Goal: Task Accomplishment & Management: Use online tool/utility

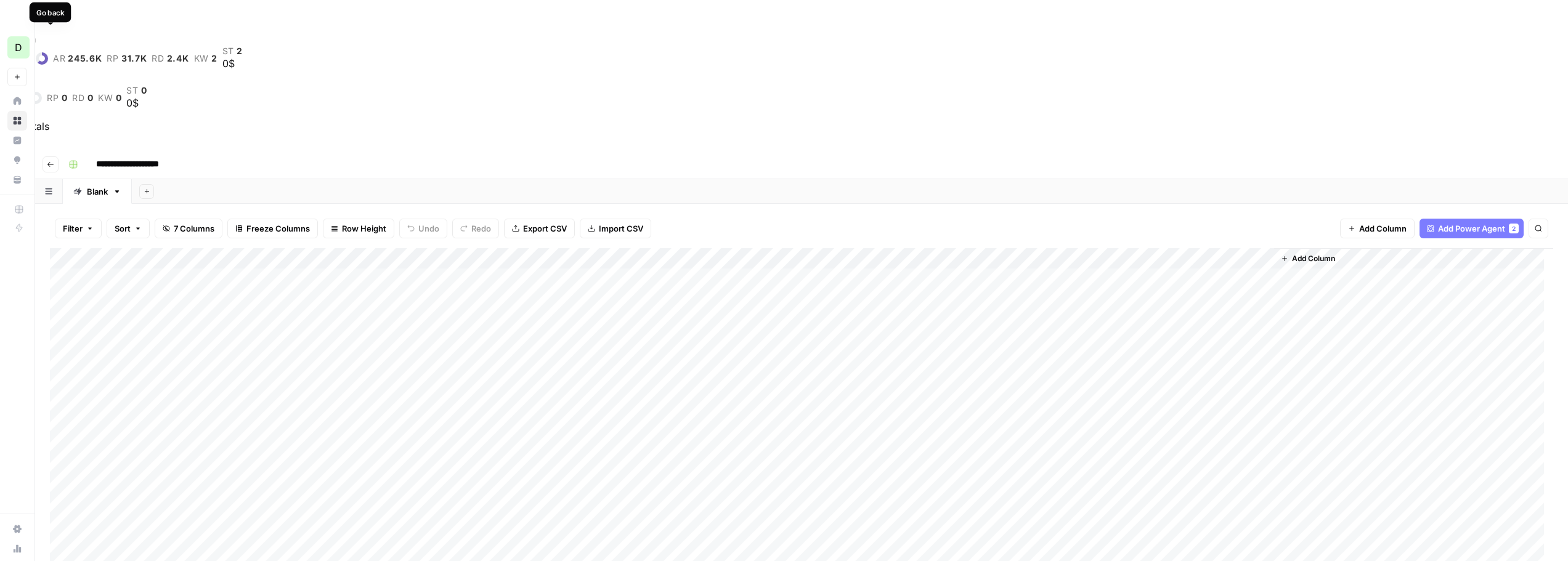
click at [52, 160] on icon "button" at bounding box center [50, 164] width 7 height 7
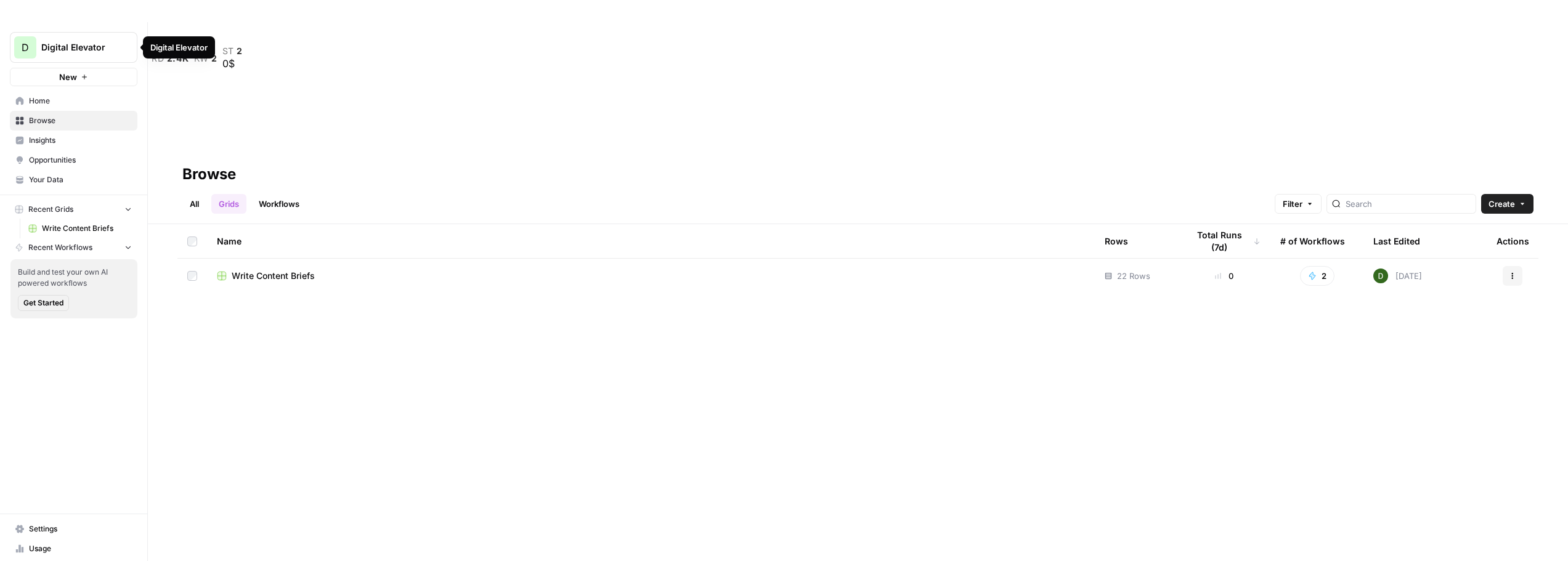
click at [121, 44] on icon "Workspace: Digital Elevator" at bounding box center [128, 47] width 13 height 13
click at [52, 181] on span "Your Data" at bounding box center [80, 179] width 103 height 11
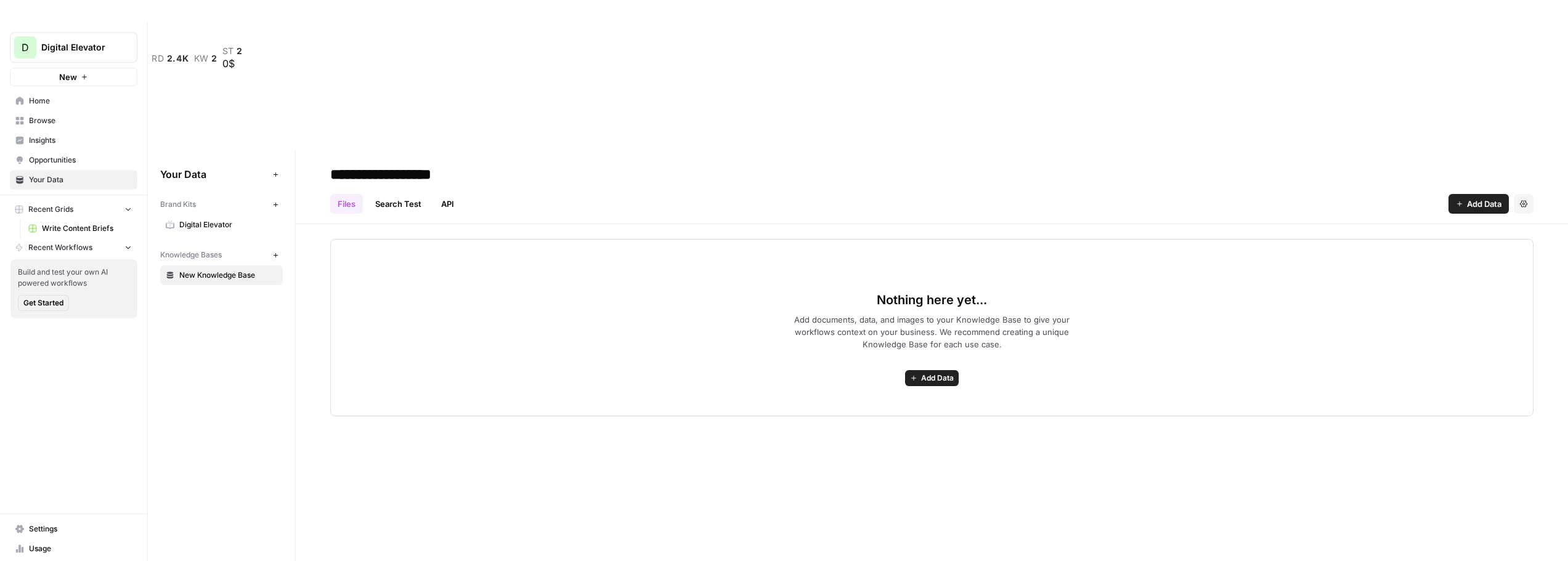
click at [113, 250] on button "Recent Workflows" at bounding box center [74, 248] width 128 height 18
click at [128, 246] on icon "button" at bounding box center [128, 246] width 8 height 8
click at [52, 184] on span "Your Data" at bounding box center [80, 179] width 103 height 11
click at [201, 219] on span "Digital Elevator" at bounding box center [229, 225] width 98 height 11
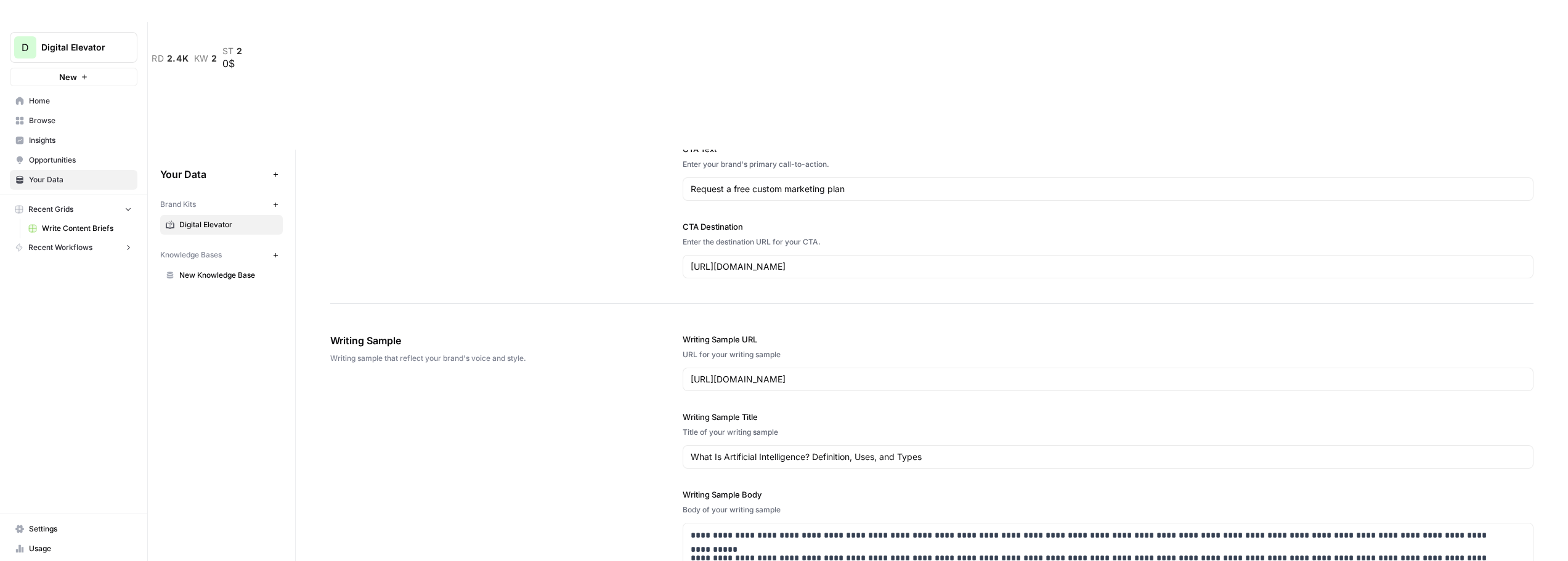
scroll to position [1191, 0]
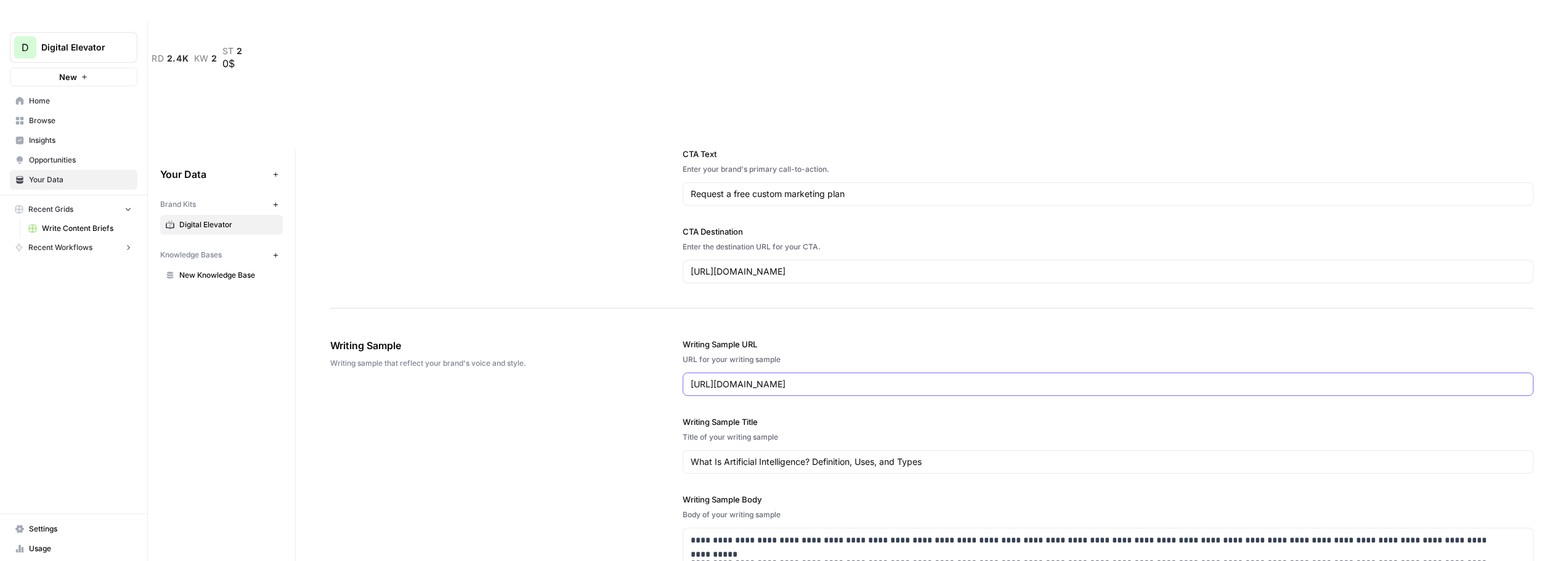
click at [735, 378] on input "[URL][DOMAIN_NAME]" at bounding box center [1108, 384] width 835 height 13
paste input "[DOMAIN_NAME][URL]"
type input "[URL][DOMAIN_NAME]"
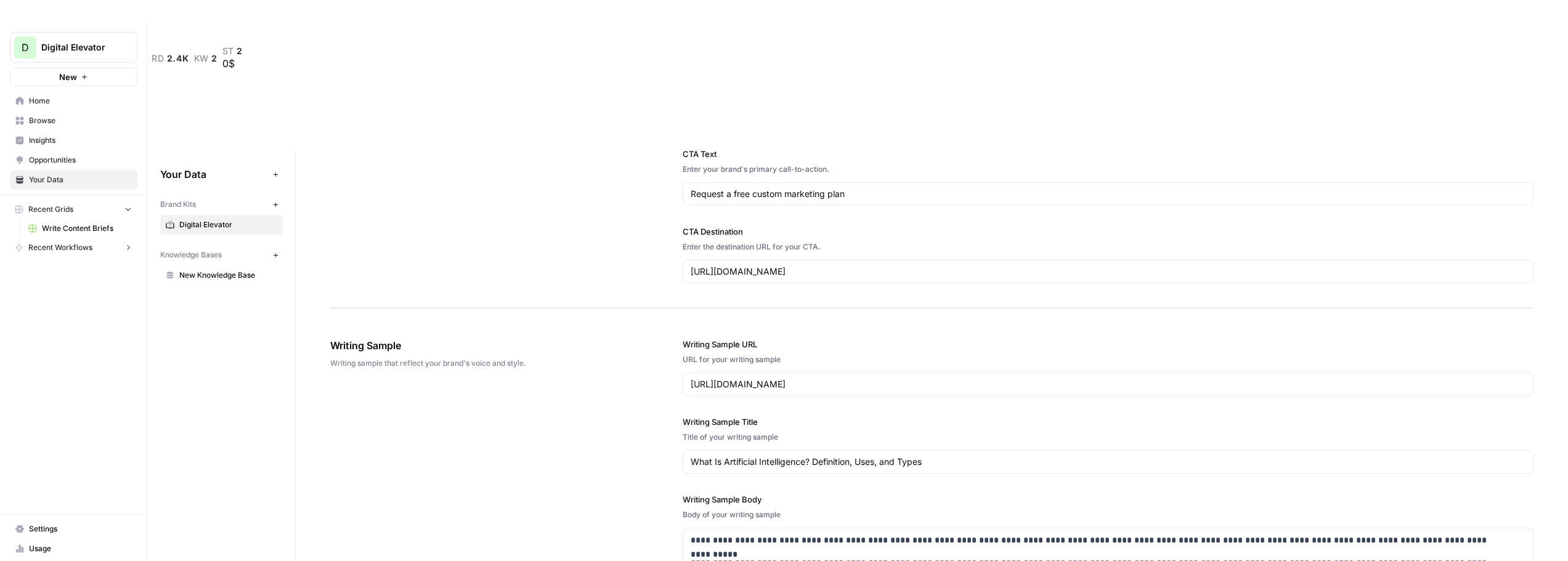
click at [733, 455] on input "What Is Artificial Intelligence? Definition, Uses, and Types" at bounding box center [1108, 462] width 835 height 13
paste input "Blog Layout & Design Guide for SEO"
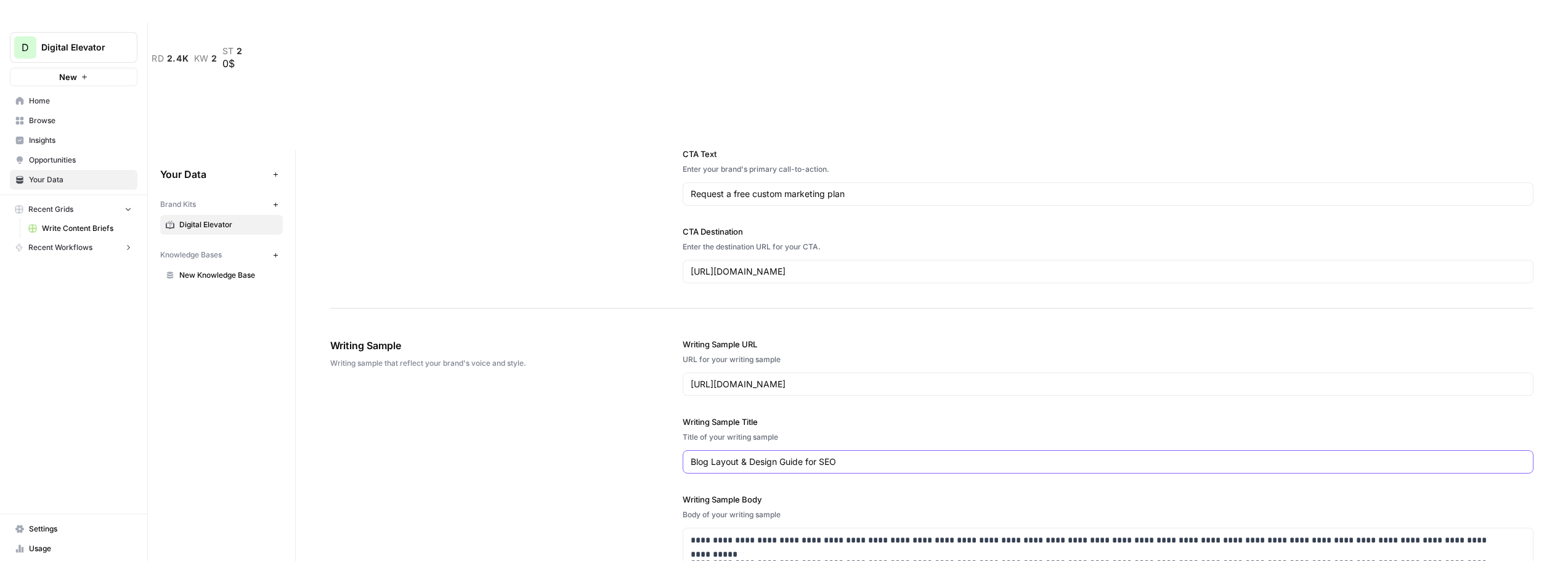
type input "Blog Layout & Design Guide for SEO"
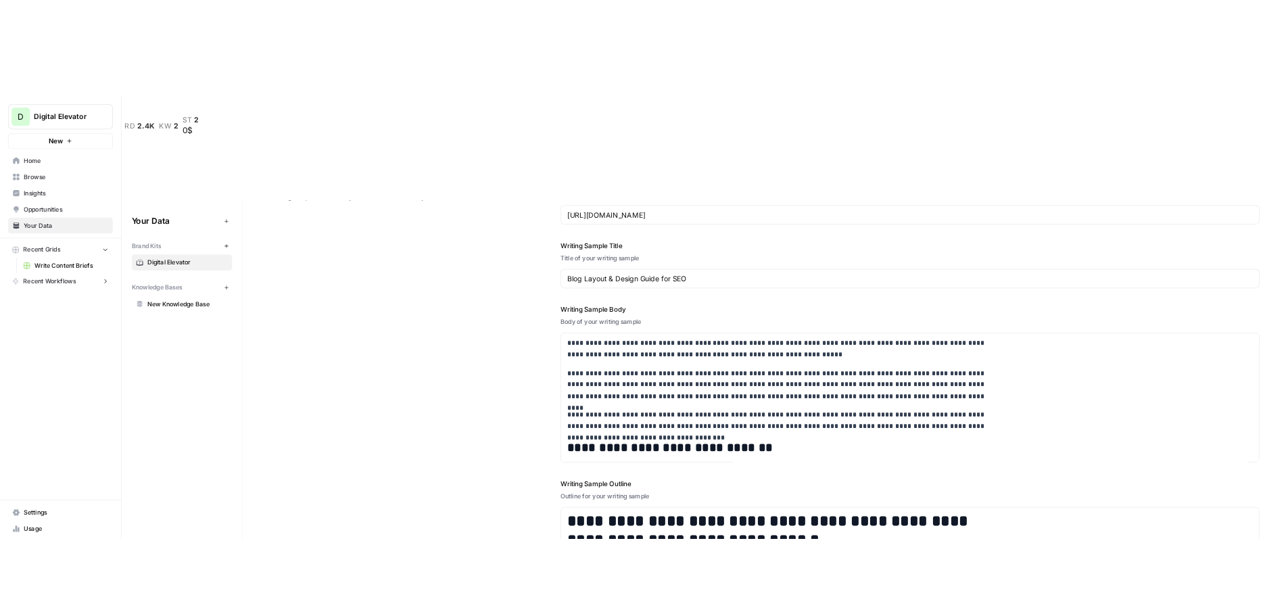
scroll to position [1611, 0]
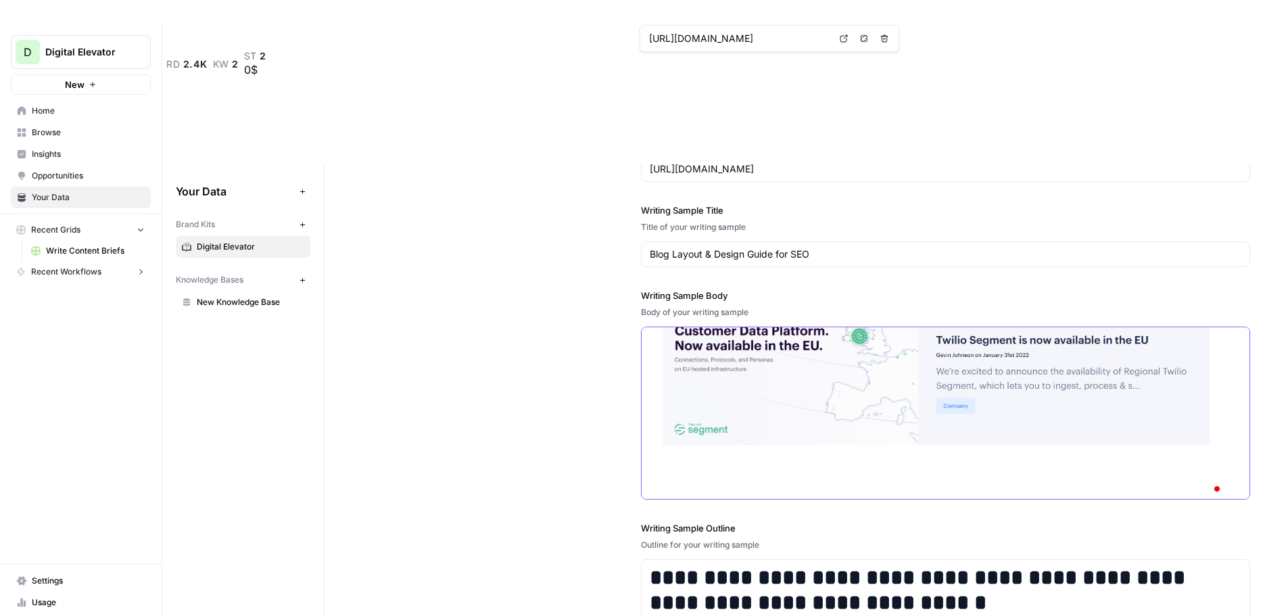
scroll to position [583, 0]
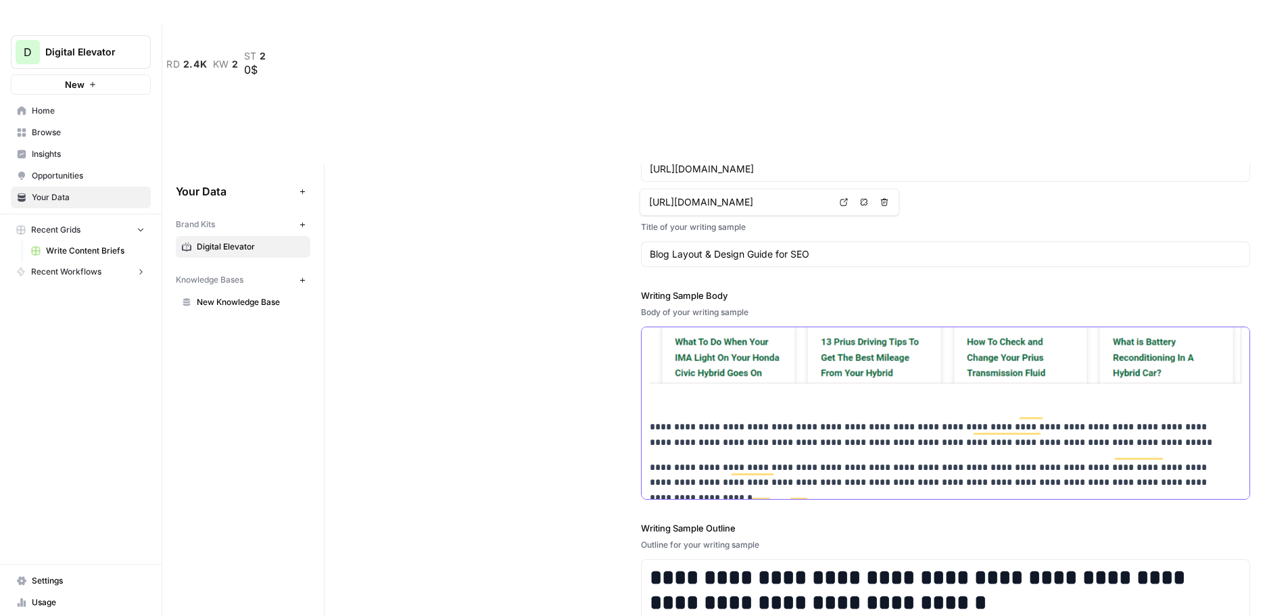
type input "[URL][DOMAIN_NAME]"
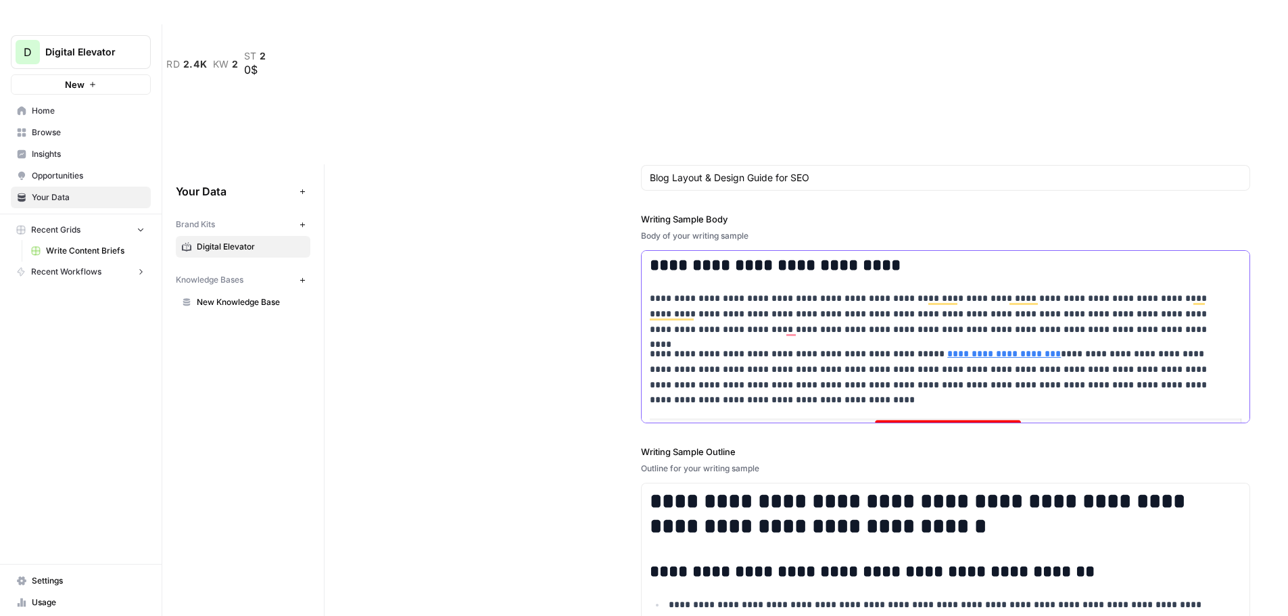
scroll to position [1678, 0]
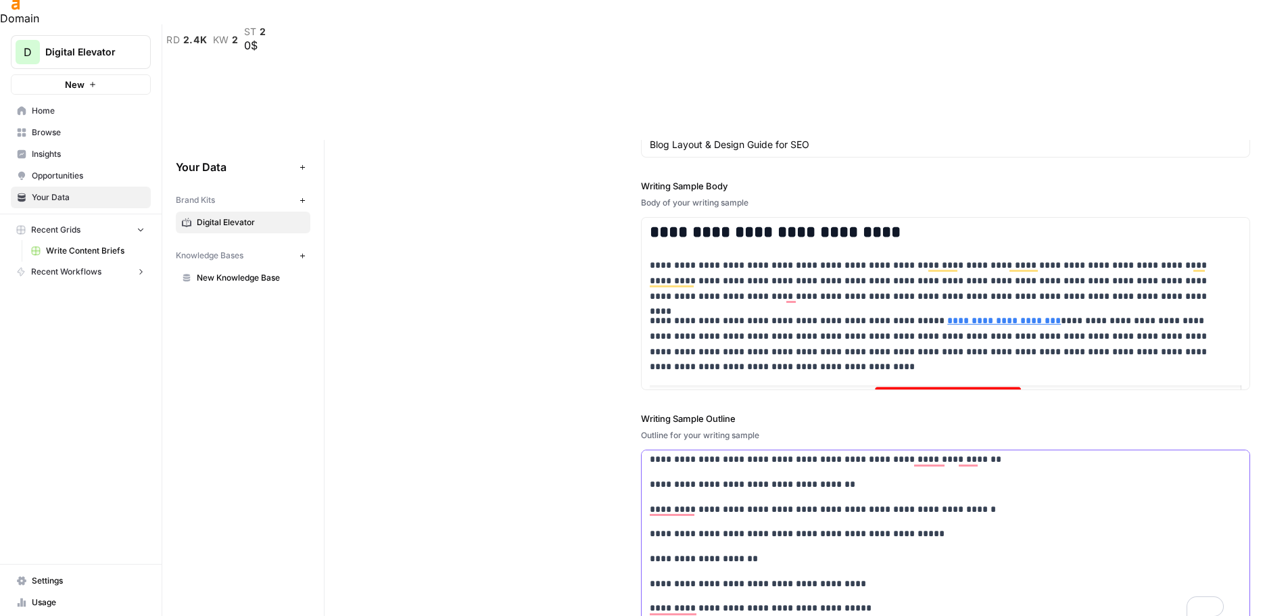
scroll to position [0, 0]
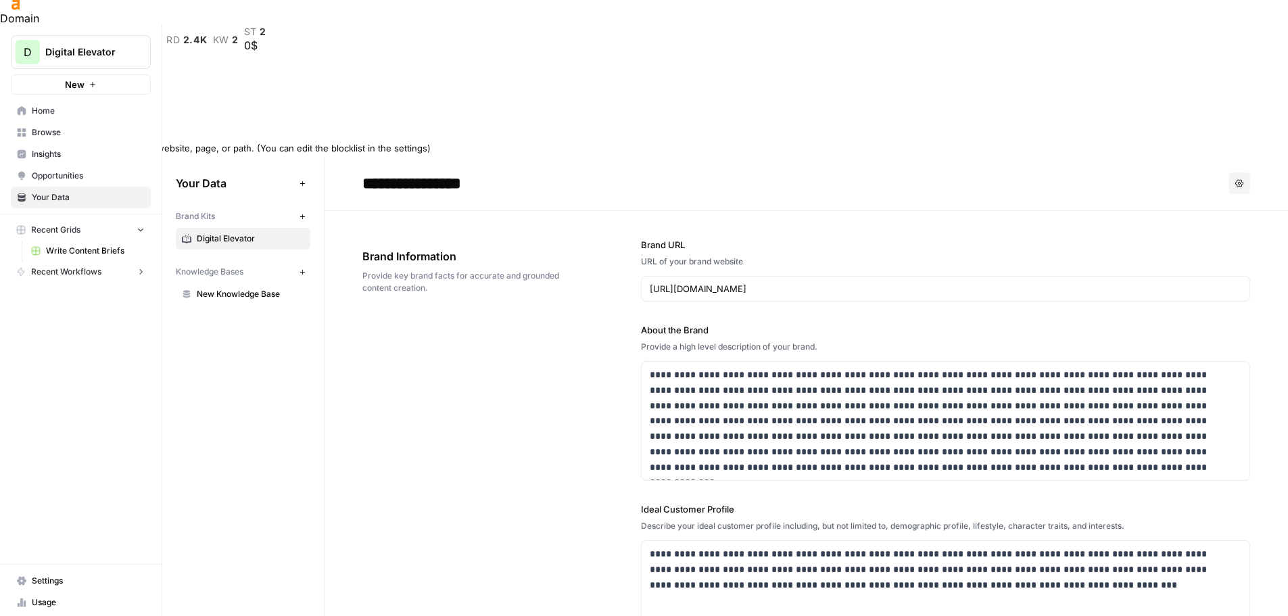
click at [1271, 131] on div at bounding box center [644, 135] width 1288 height 9
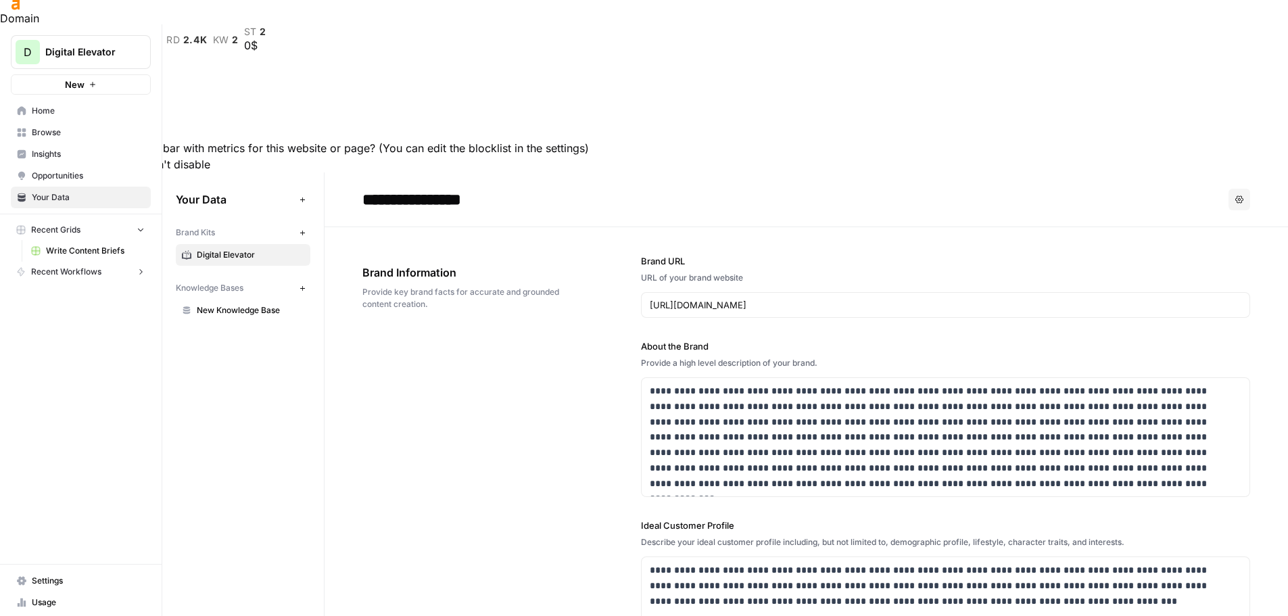
click at [66, 156] on button "For this page" at bounding box center [33, 164] width 66 height 16
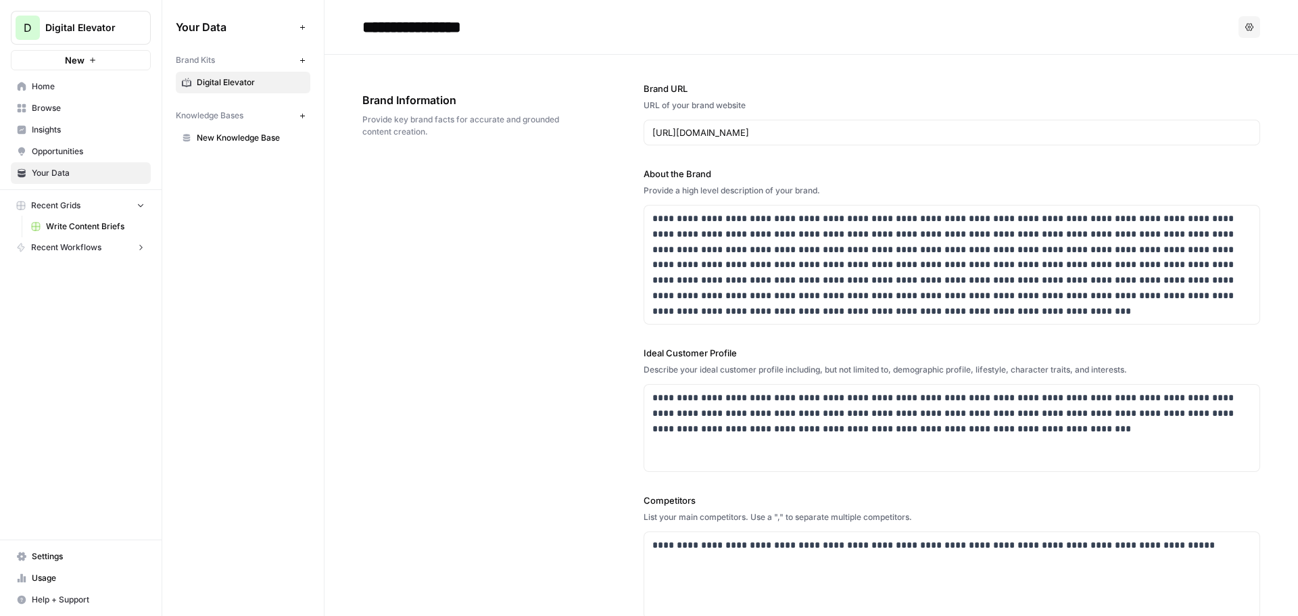
click at [519, 255] on div "**********" at bounding box center [811, 425] width 898 height 740
click at [51, 153] on span "Opportunities" at bounding box center [88, 151] width 113 height 12
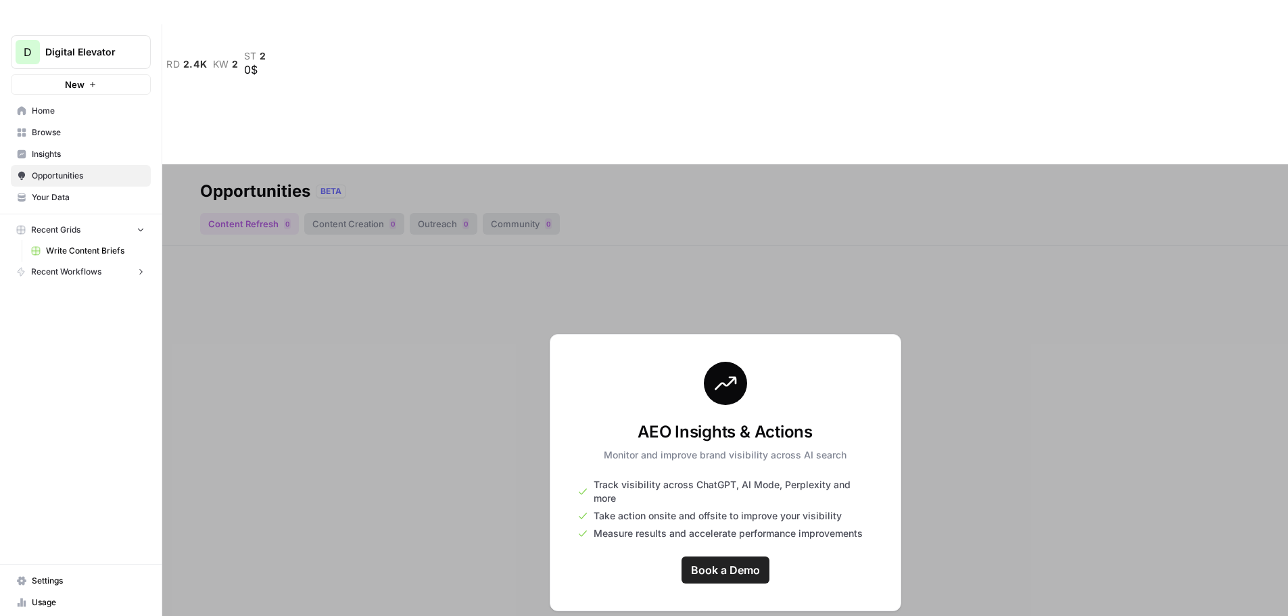
click at [209, 244] on div at bounding box center [725, 472] width 1126 height 616
click at [114, 49] on span "Digital Elevator" at bounding box center [86, 52] width 82 height 14
click at [227, 423] on div at bounding box center [725, 472] width 1126 height 616
click at [85, 275] on span "Recent Workflows" at bounding box center [66, 272] width 70 height 12
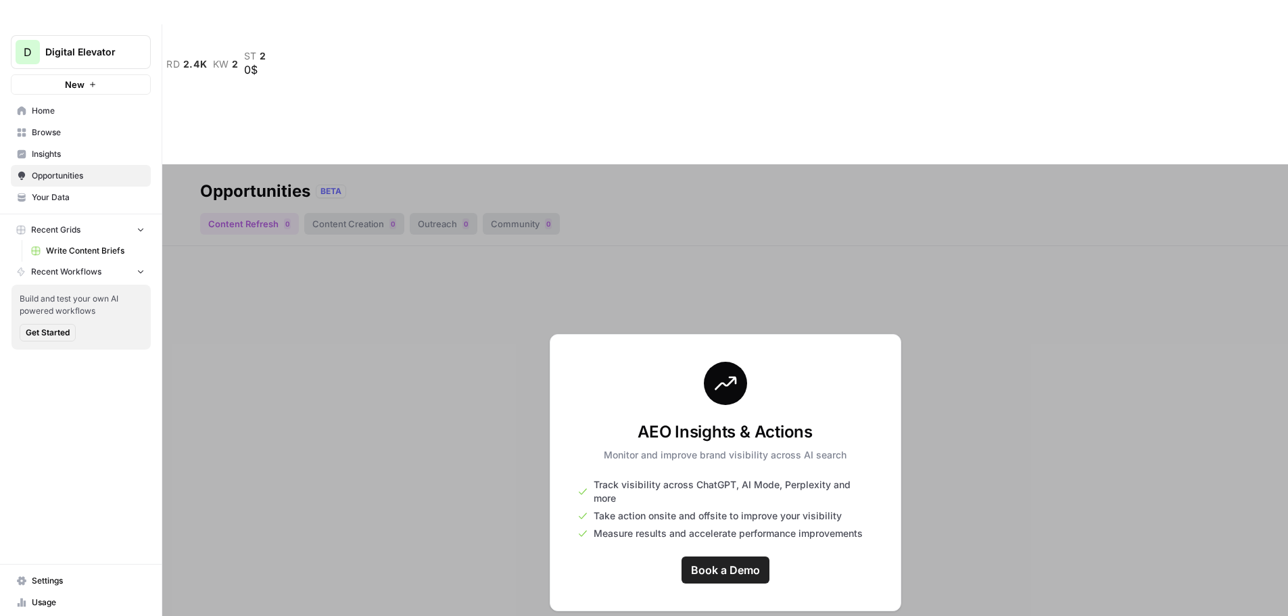
click at [85, 275] on span "Recent Workflows" at bounding box center [66, 272] width 70 height 12
click at [72, 247] on span "Write Content Briefs" at bounding box center [95, 251] width 99 height 12
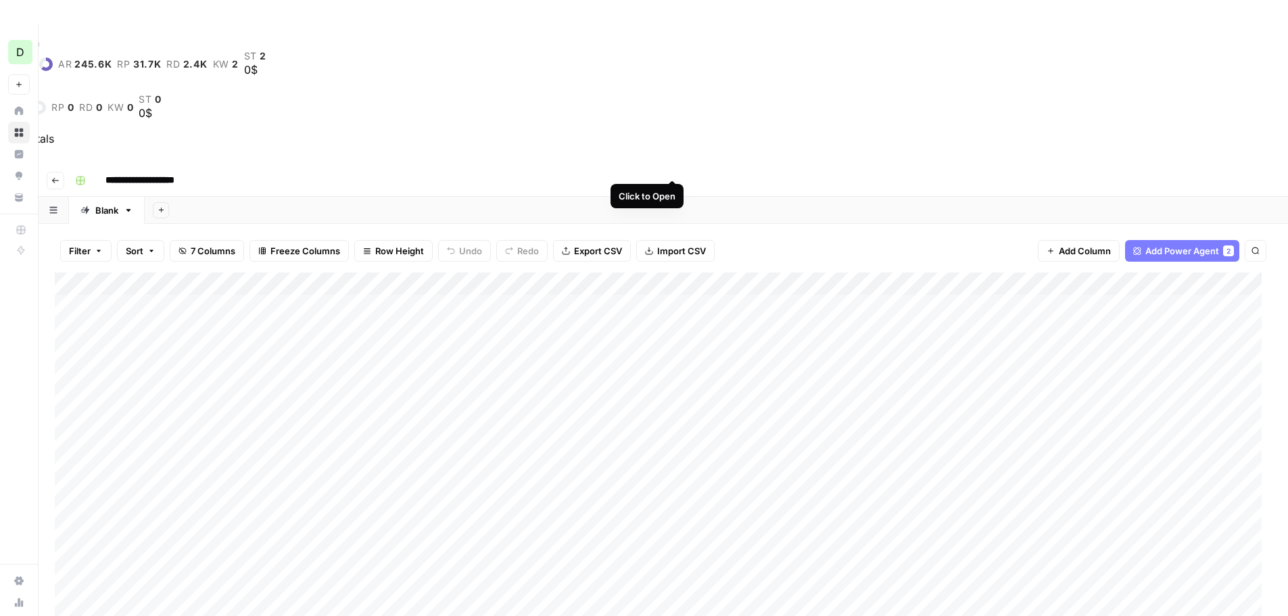
click at [669, 272] on div "Add Column" at bounding box center [663, 504] width 1217 height 464
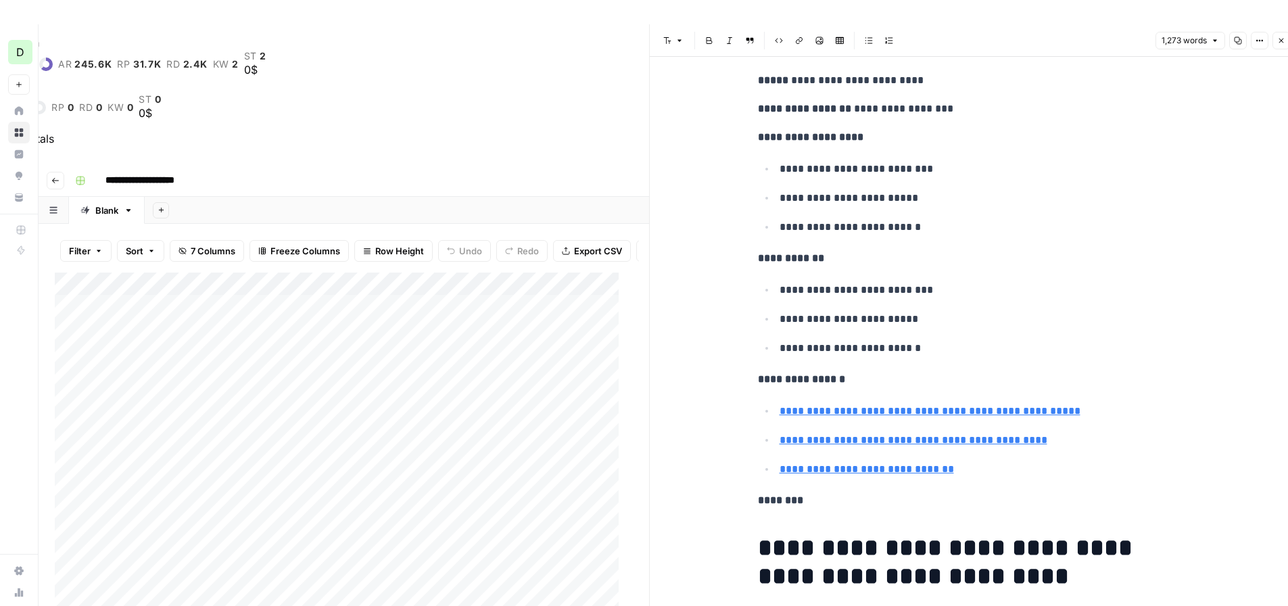
scroll to position [270, 0]
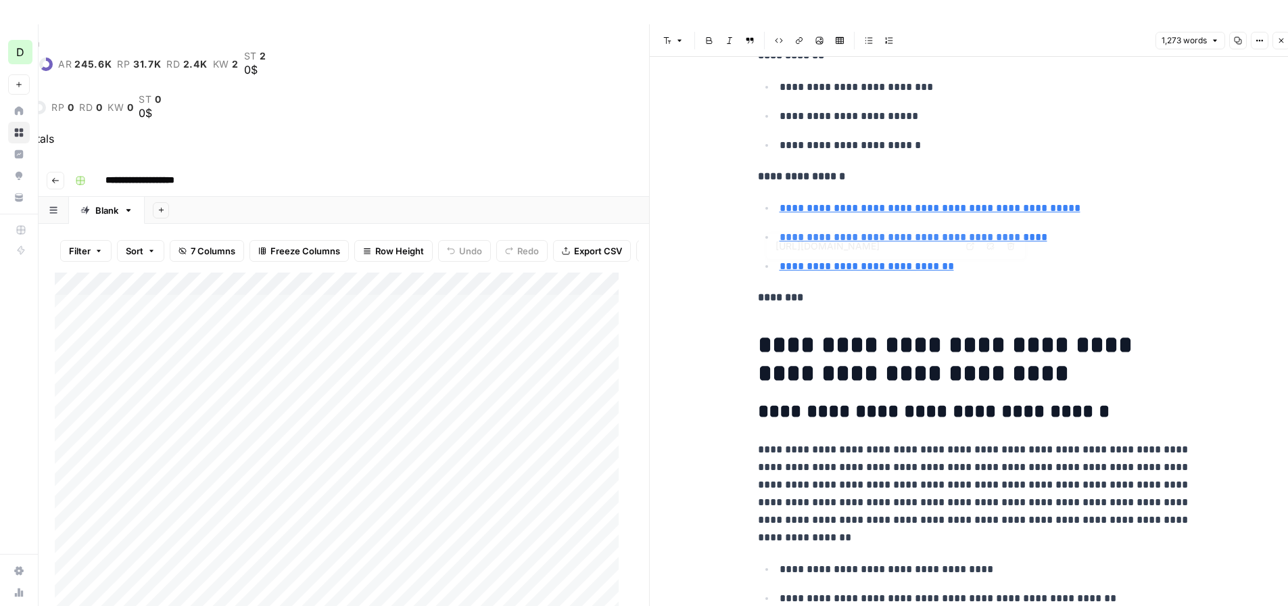
click at [855, 270] on link "**********" at bounding box center [867, 266] width 174 height 10
type input "[URL][DOMAIN_NAME]"
click at [846, 204] on link "**********" at bounding box center [930, 208] width 301 height 10
click at [968, 184] on icon at bounding box center [970, 188] width 8 height 8
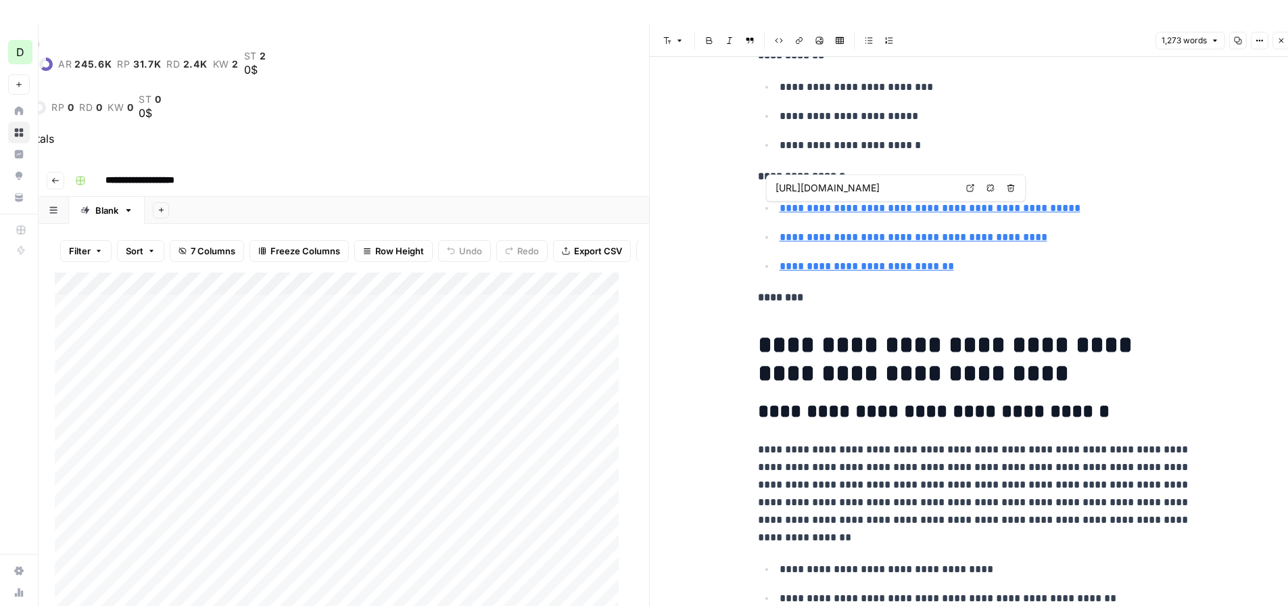
type input "[URL][DOMAIN_NAME]"
click at [971, 218] on icon at bounding box center [970, 217] width 8 height 8
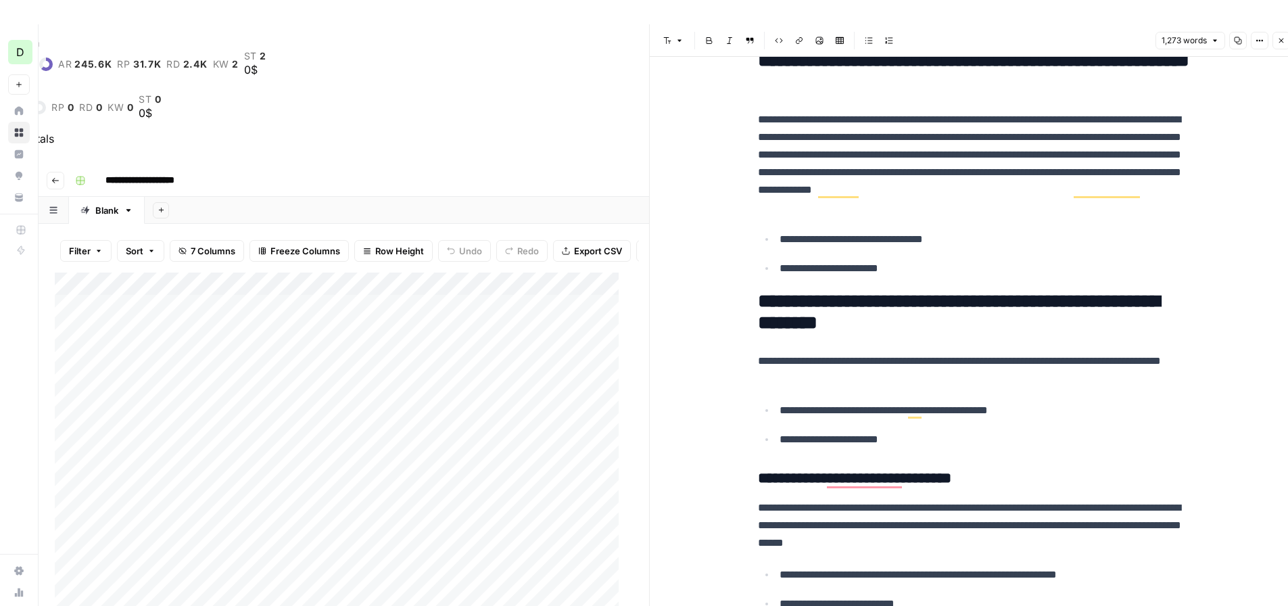
scroll to position [1010, 0]
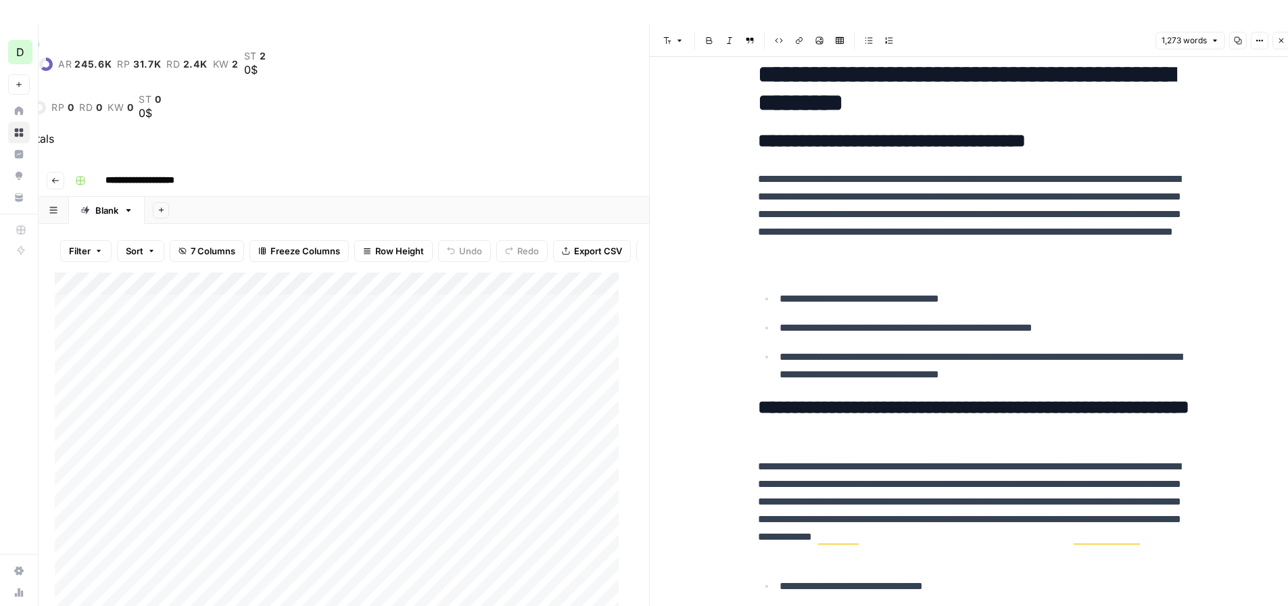
click at [805, 334] on p "**********" at bounding box center [985, 328] width 411 height 18
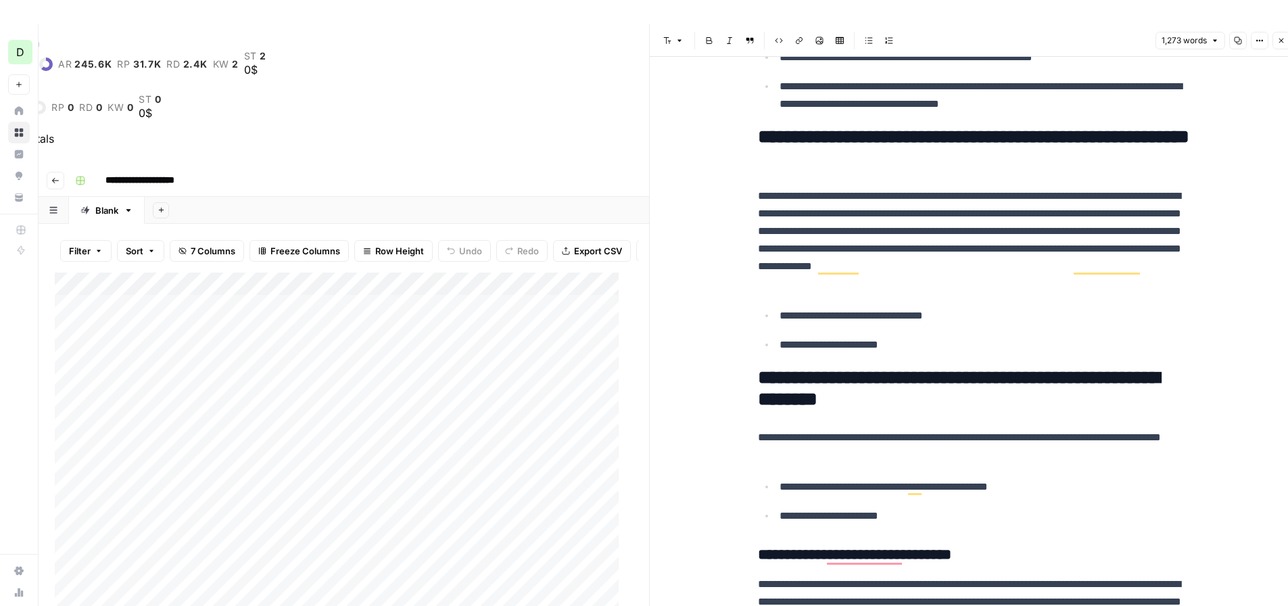
click at [812, 137] on h2 "**********" at bounding box center [974, 147] width 433 height 43
click at [812, 137] on body "**********" at bounding box center [644, 327] width 1288 height 606
click at [913, 164] on h2 "**********" at bounding box center [974, 147] width 433 height 43
click at [820, 139] on h2 "**********" at bounding box center [974, 147] width 433 height 43
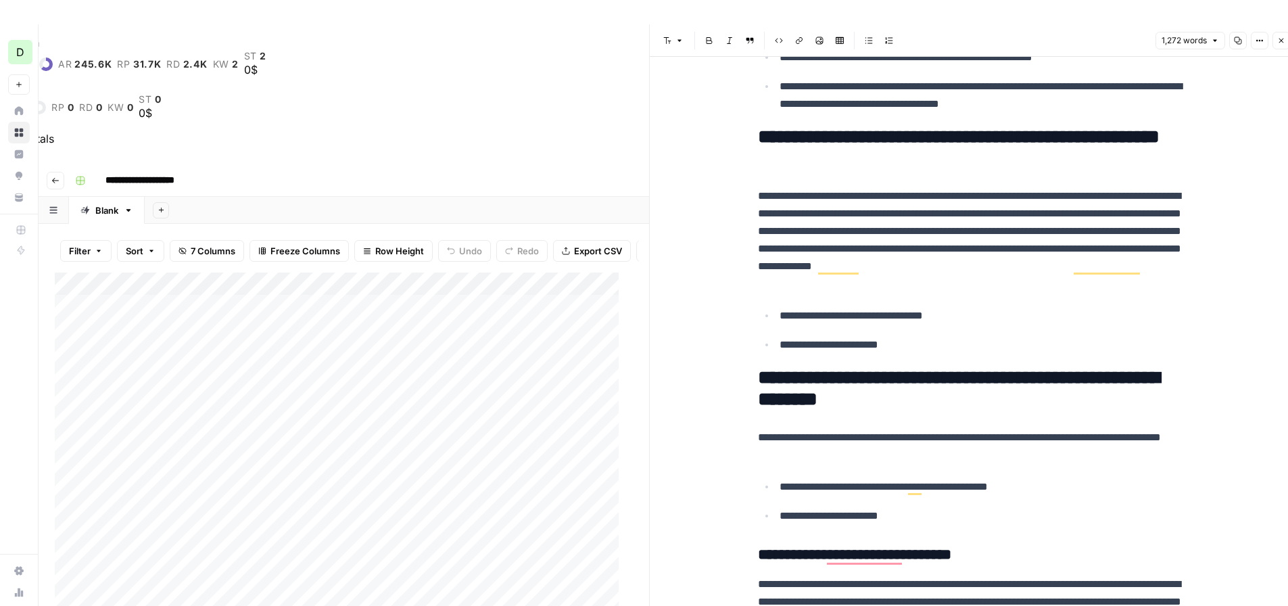
click at [991, 139] on h2 "**********" at bounding box center [974, 147] width 433 height 43
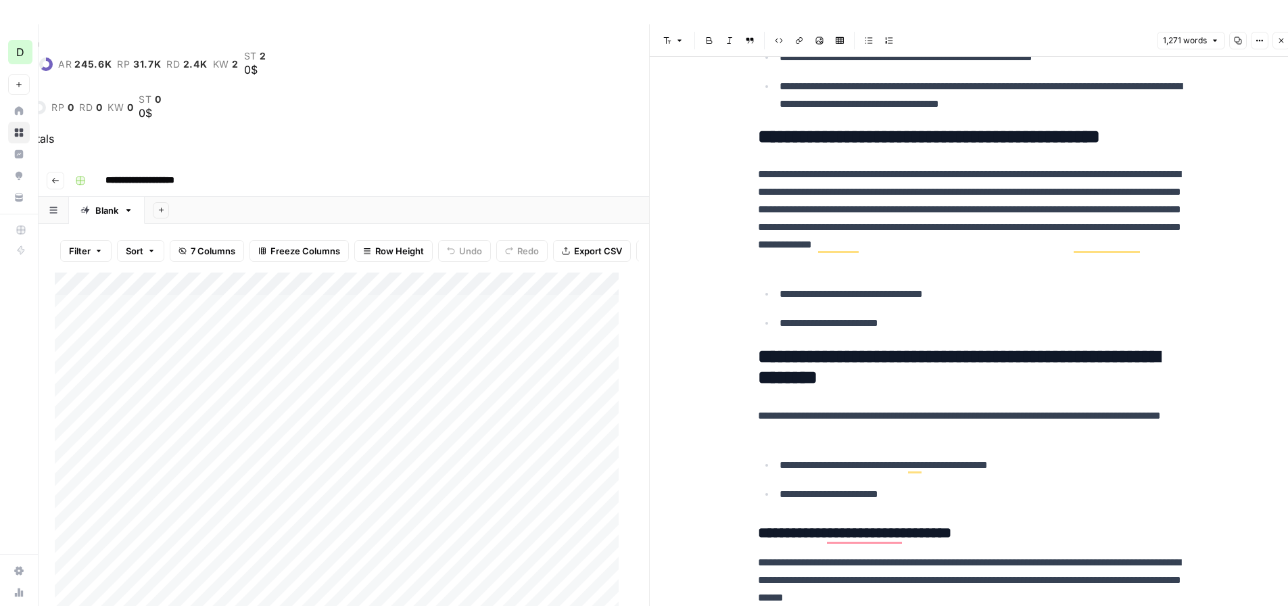
click at [794, 143] on h2 "**********" at bounding box center [974, 137] width 433 height 22
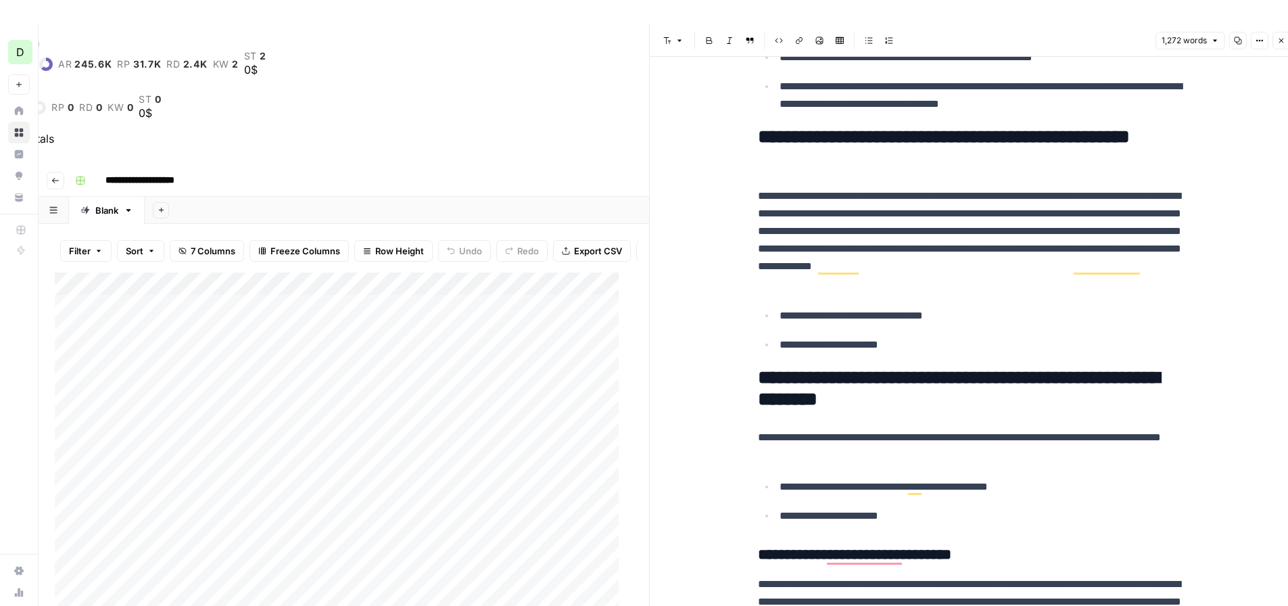
click at [1016, 137] on h2 "**********" at bounding box center [974, 147] width 433 height 43
click at [1012, 137] on h2 "**********" at bounding box center [974, 147] width 433 height 43
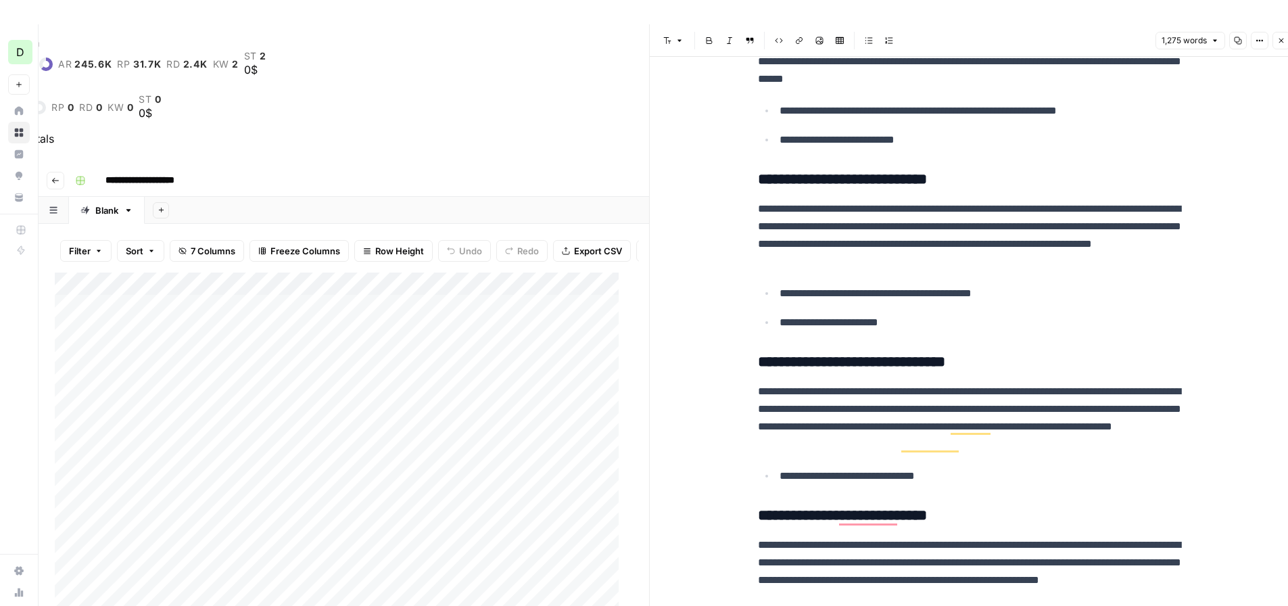
scroll to position [1352, 0]
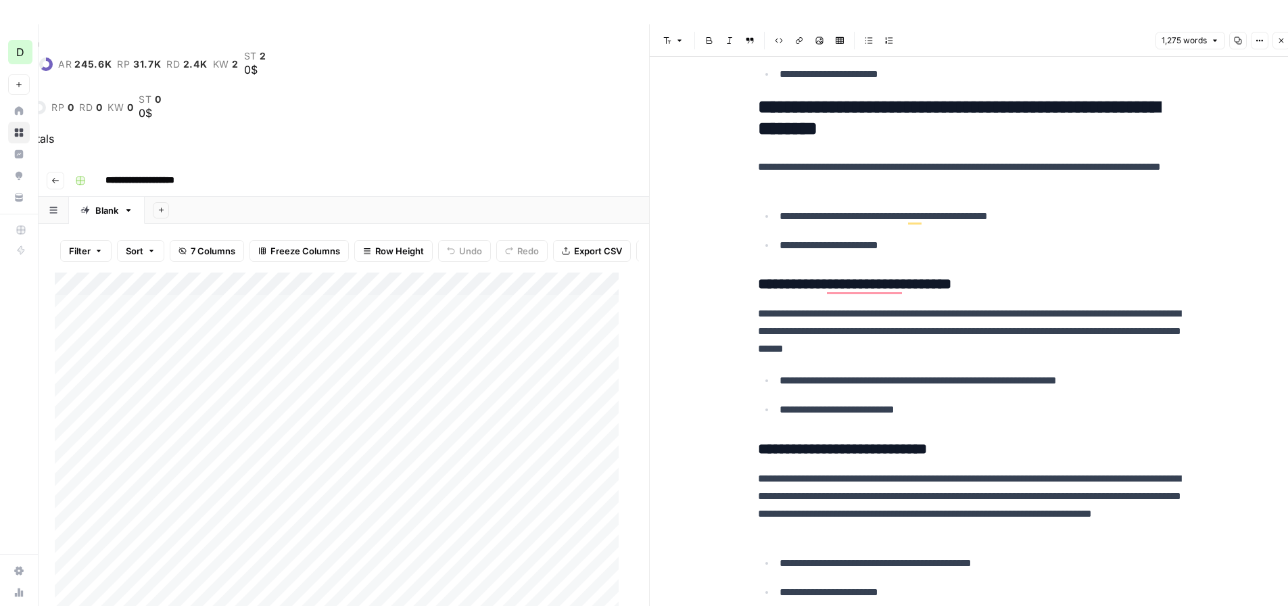
drag, startPoint x: 719, startPoint y: 281, endPoint x: 919, endPoint y: 324, distance: 204.0
drag, startPoint x: 920, startPoint y: 402, endPoint x: 751, endPoint y: 285, distance: 206.1
click at [772, 435] on button "Edit with AI" at bounding box center [789, 434] width 66 height 18
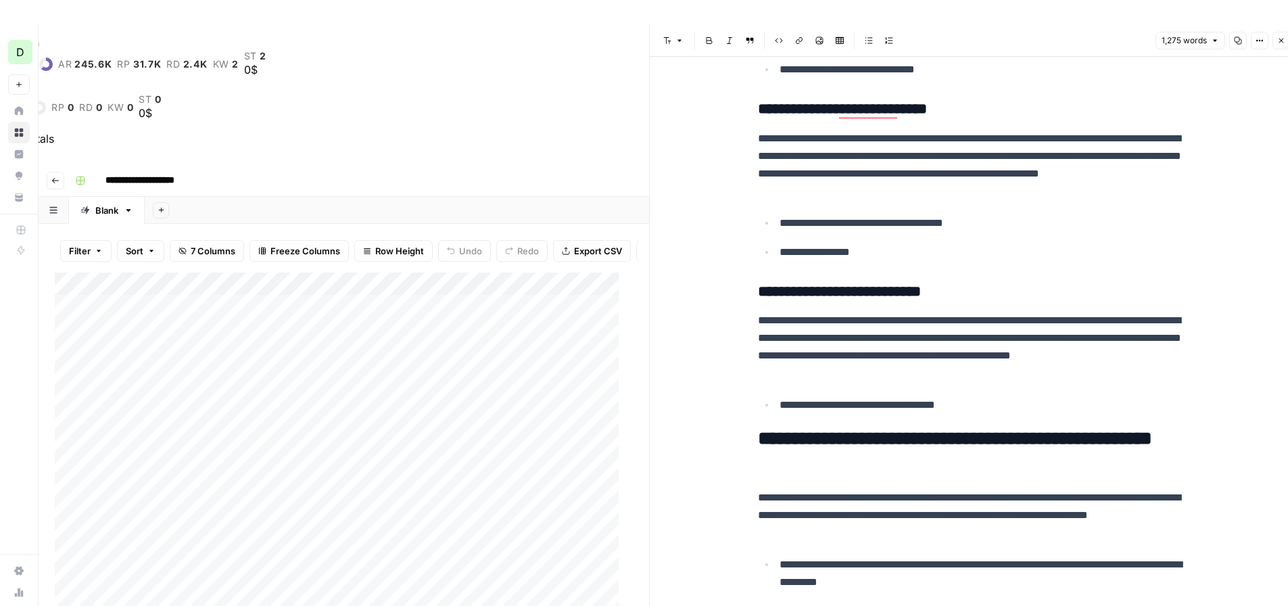
scroll to position [1690, 0]
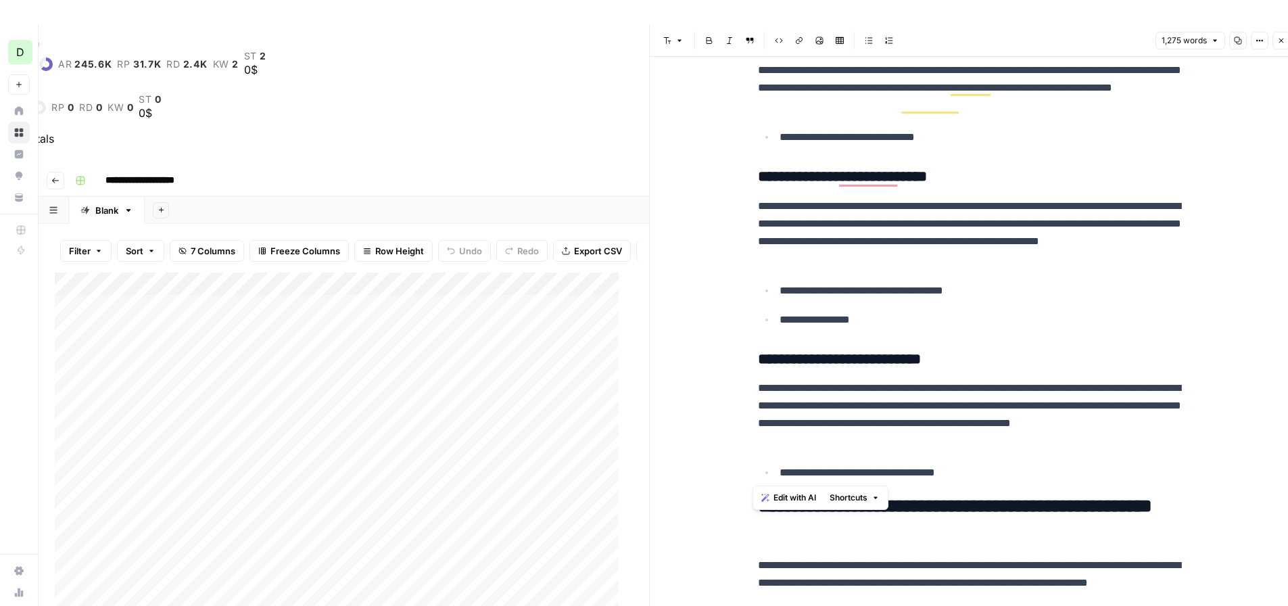
drag, startPoint x: 964, startPoint y: 472, endPoint x: 733, endPoint y: 365, distance: 254.7
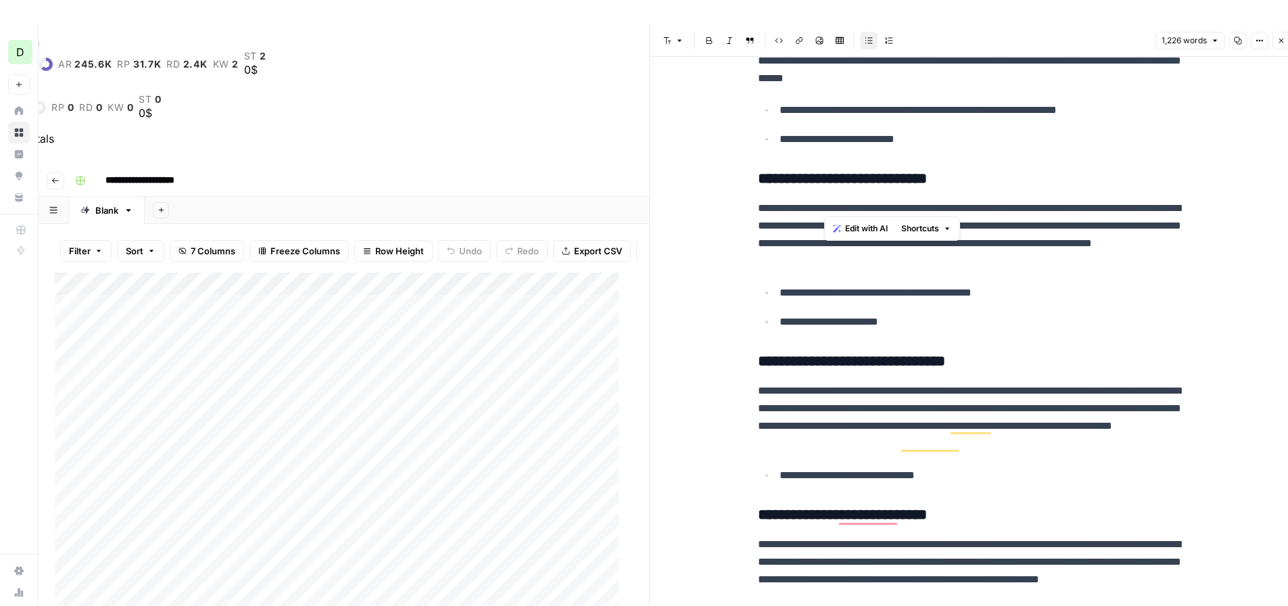
scroll to position [1352, 0]
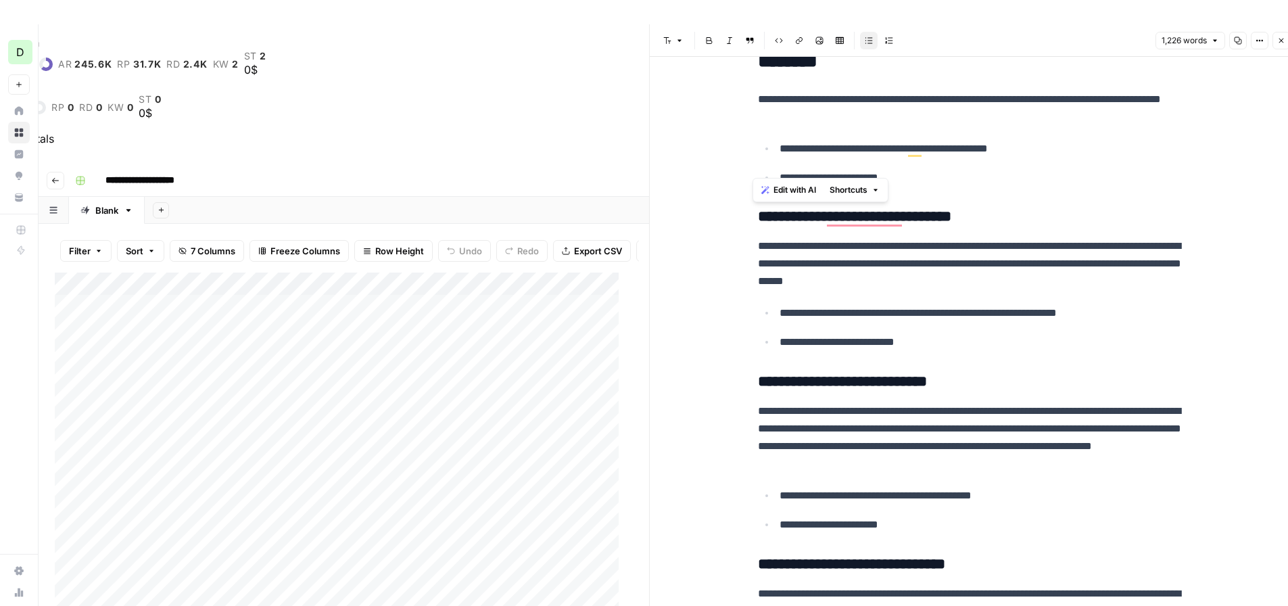
drag, startPoint x: 878, startPoint y: 318, endPoint x: 701, endPoint y: 224, distance: 199.9
click at [785, 195] on span "Edit with AI" at bounding box center [795, 190] width 43 height 12
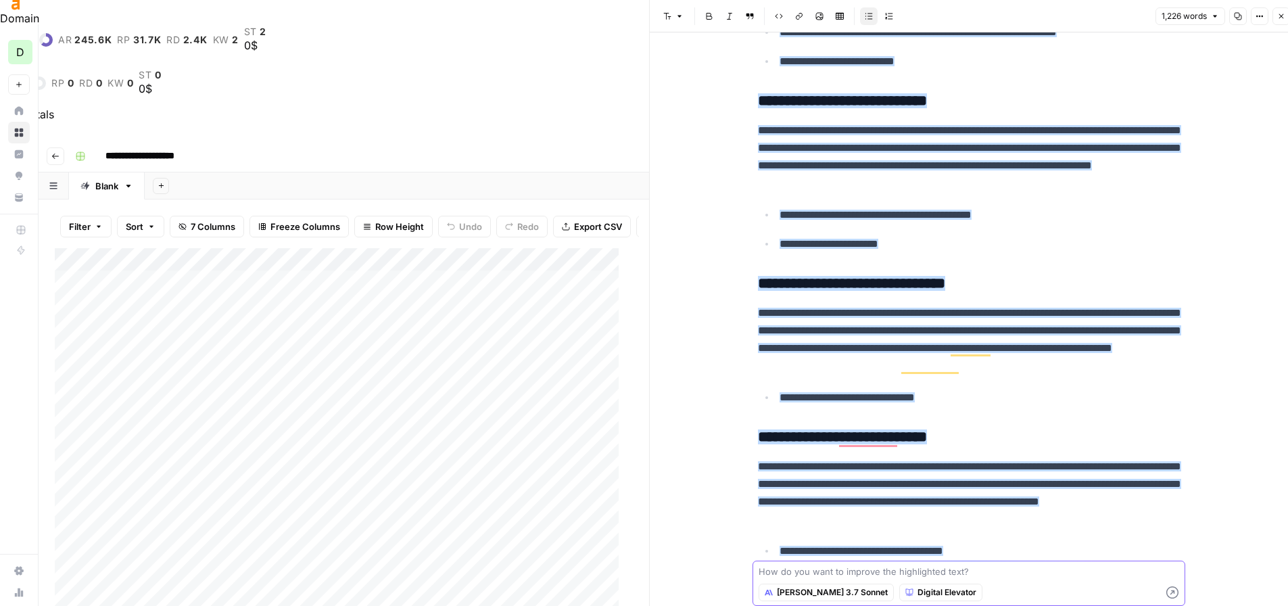
click at [813, 570] on textarea at bounding box center [969, 572] width 421 height 14
paste textarea "[URL][DOMAIN_NAME]"
type textarea "I'd like to follow the strategies on this post for this section: [URL][DOMAIN_N…"
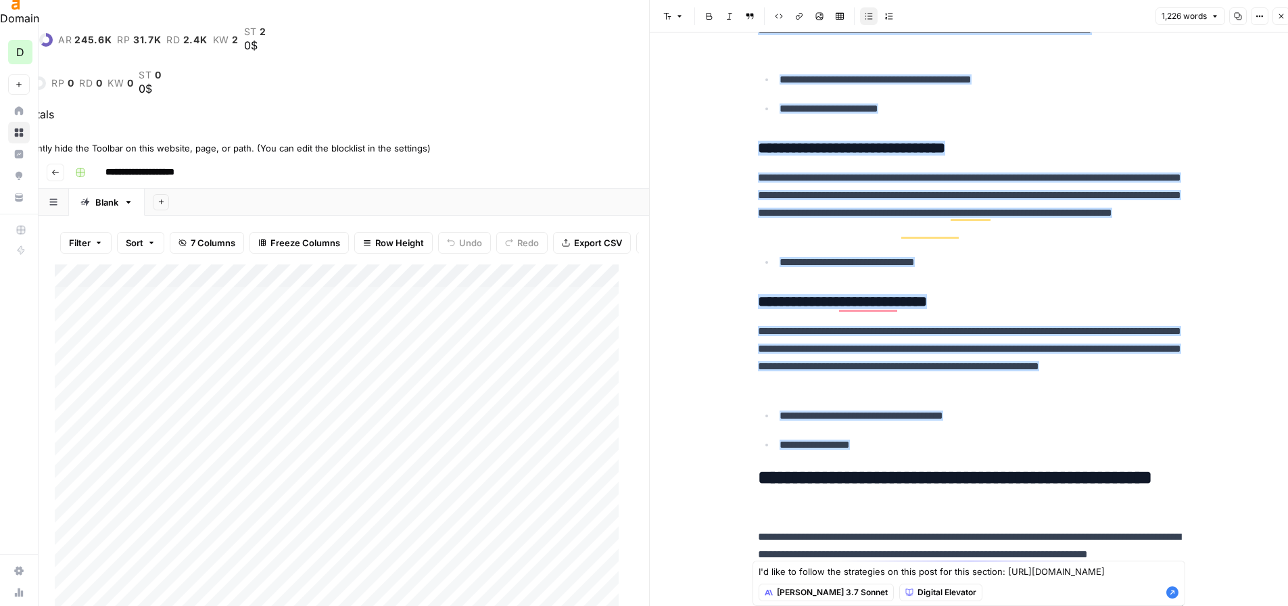
click at [9, 131] on icon at bounding box center [4, 135] width 9 height 9
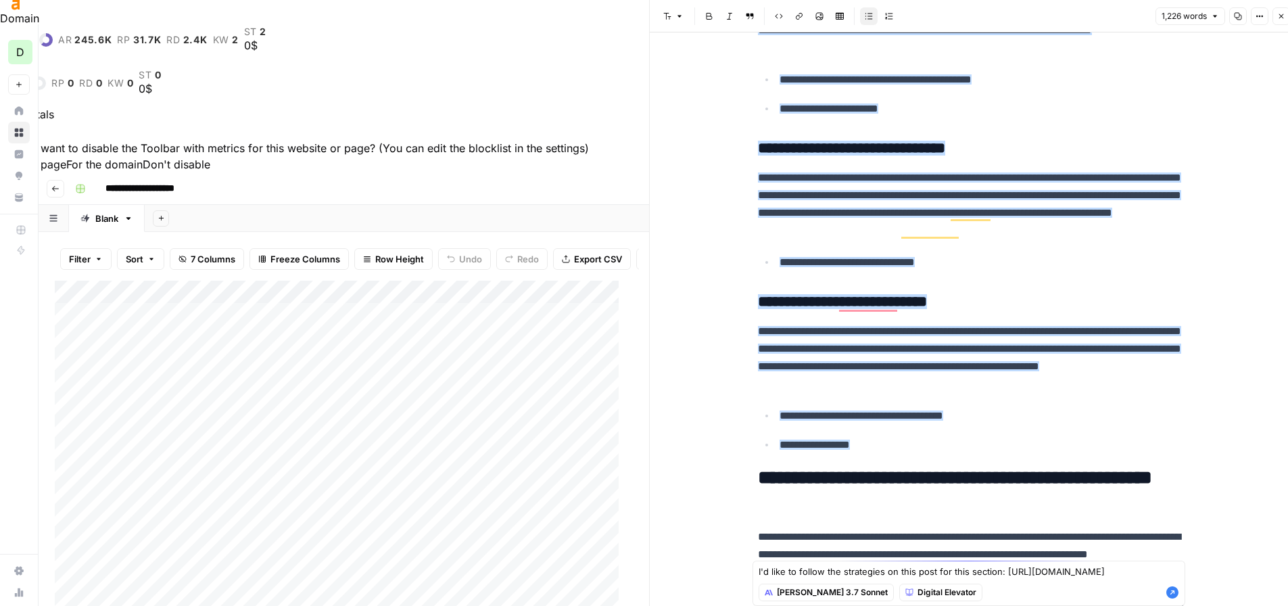
click at [143, 156] on button "For the domain" at bounding box center [104, 164] width 76 height 16
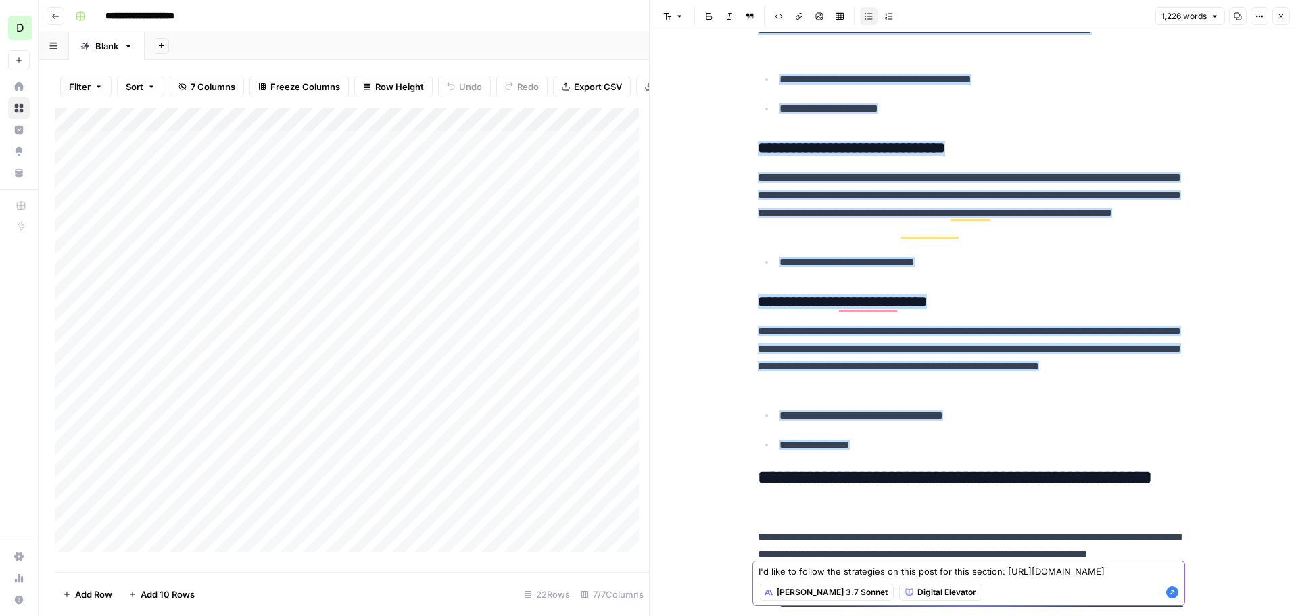
click at [1172, 598] on icon "button" at bounding box center [1172, 592] width 12 height 12
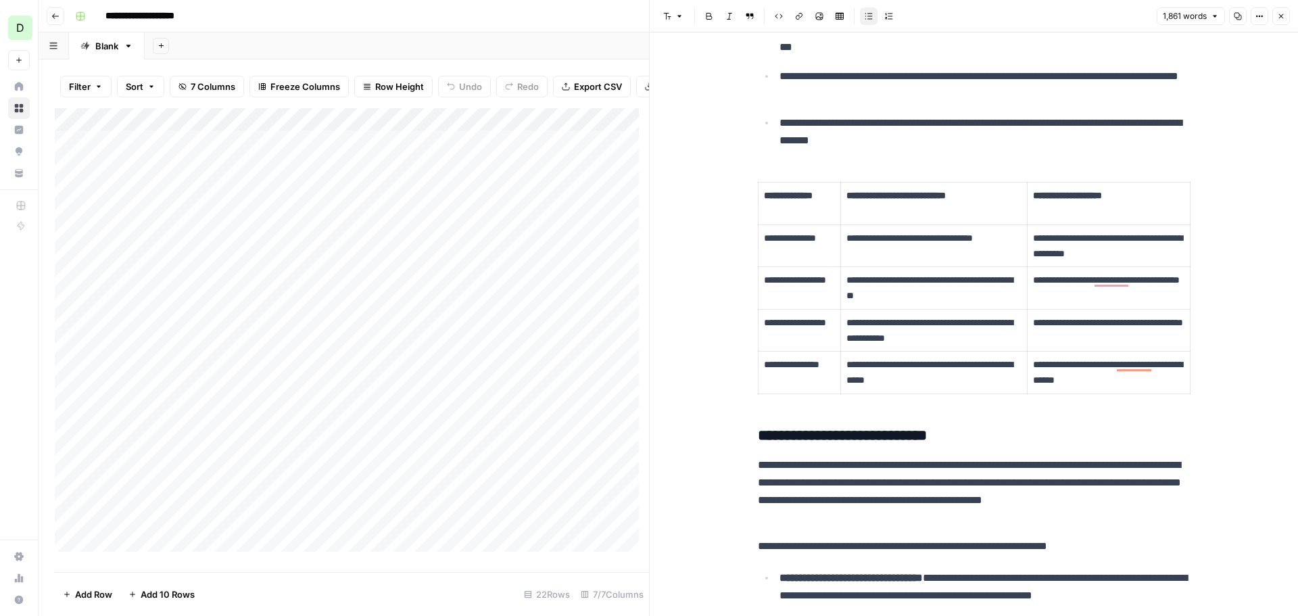
scroll to position [1569, 0]
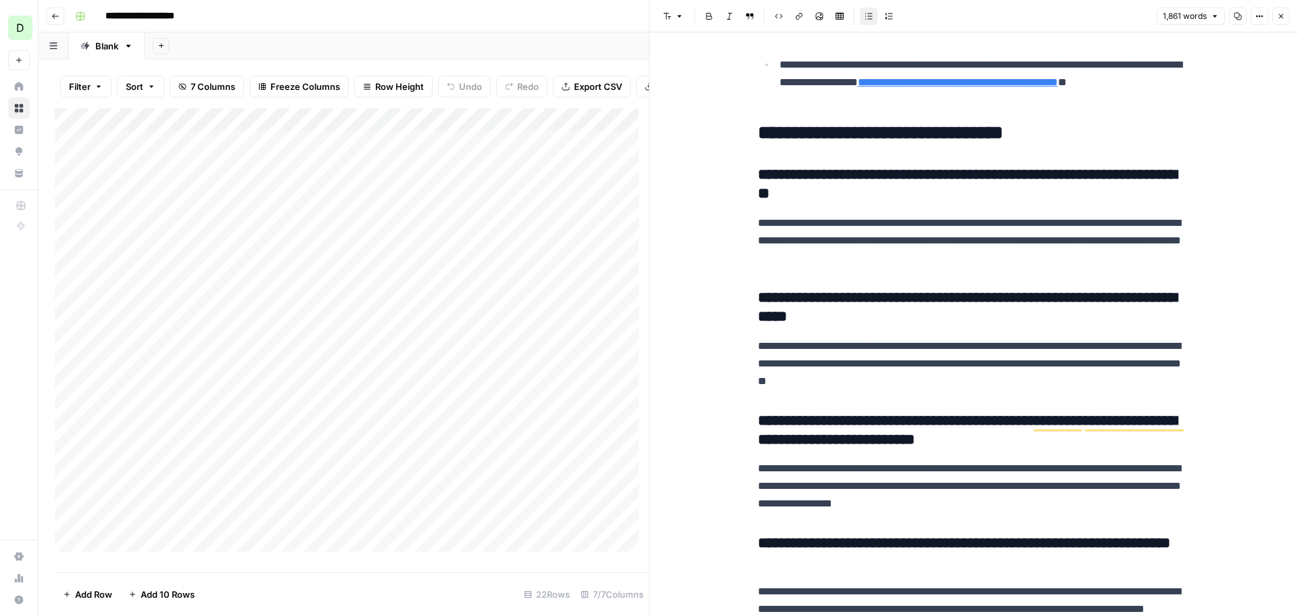
click at [1009, 256] on p "**********" at bounding box center [974, 240] width 433 height 53
click at [746, 181] on div "**********" at bounding box center [974, 324] width 648 height 584
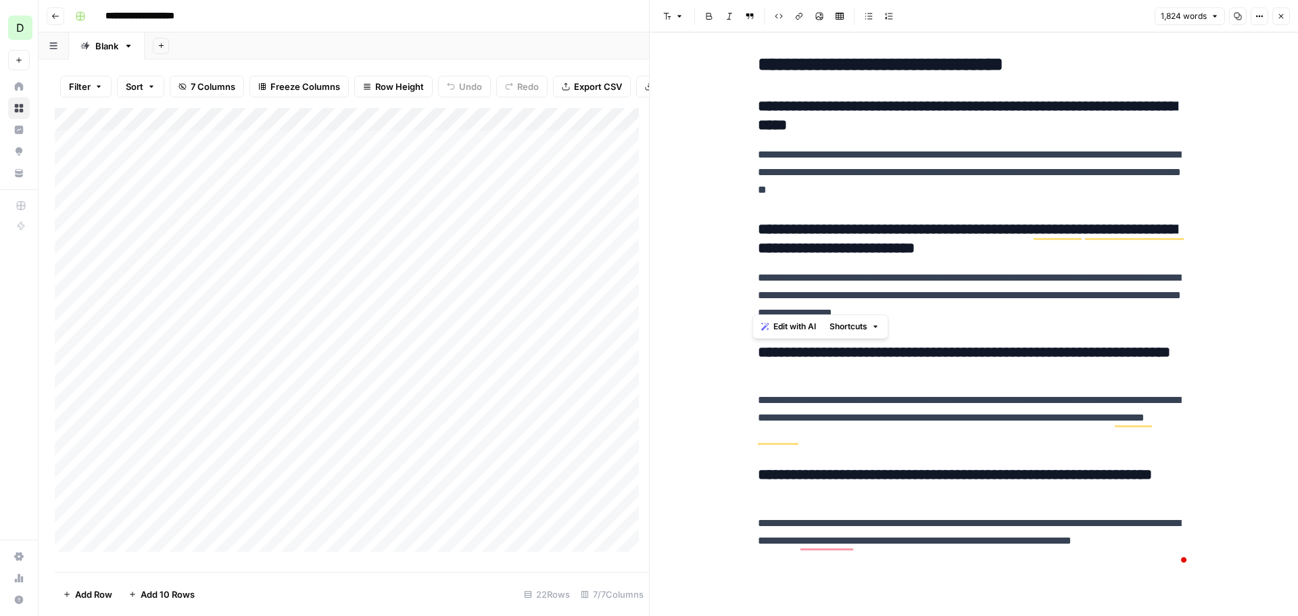
drag, startPoint x: 1059, startPoint y: 300, endPoint x: 754, endPoint y: 222, distance: 314.7
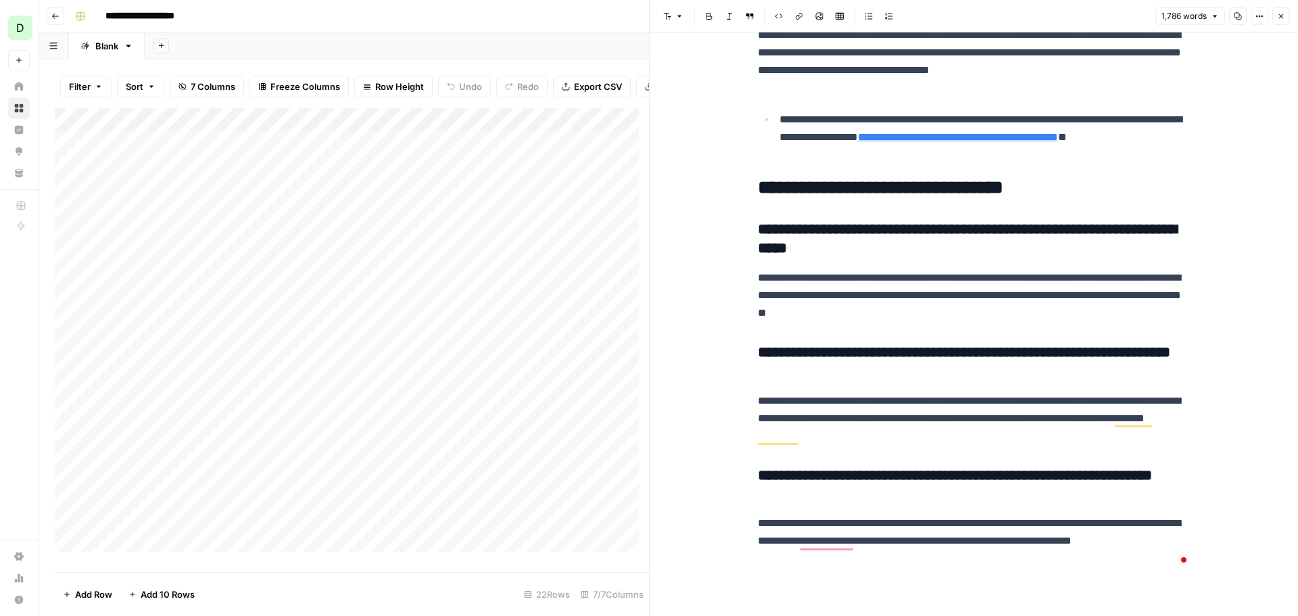
click at [913, 515] on p "**********" at bounding box center [974, 541] width 433 height 53
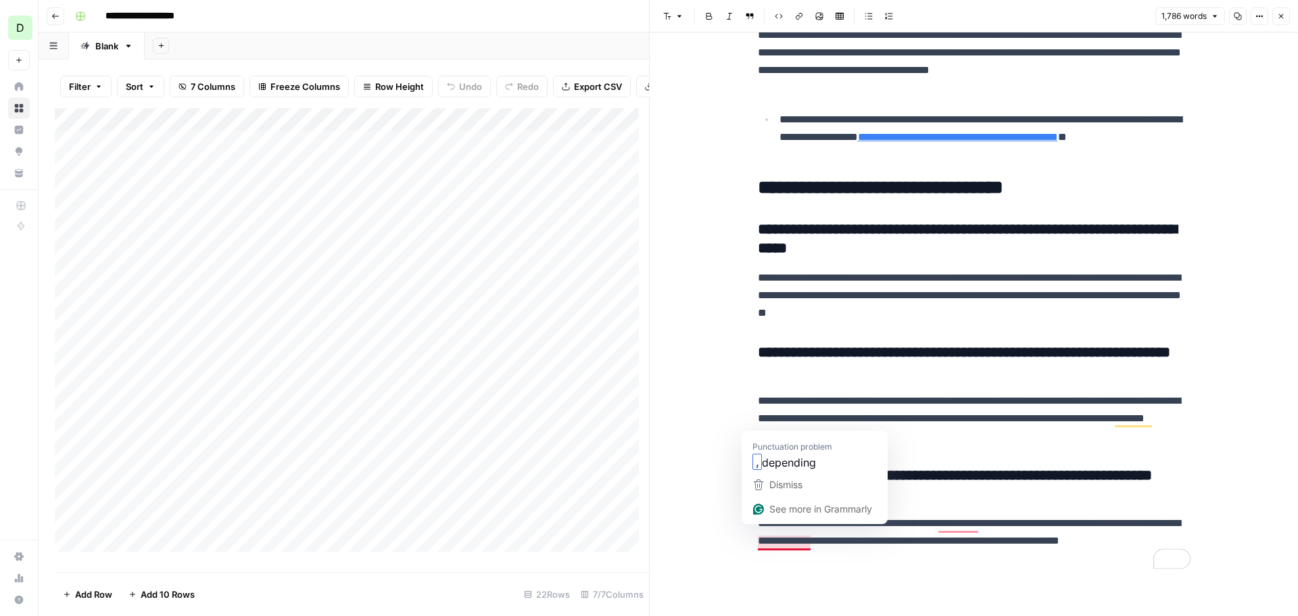
click at [805, 529] on p "**********" at bounding box center [974, 541] width 433 height 53
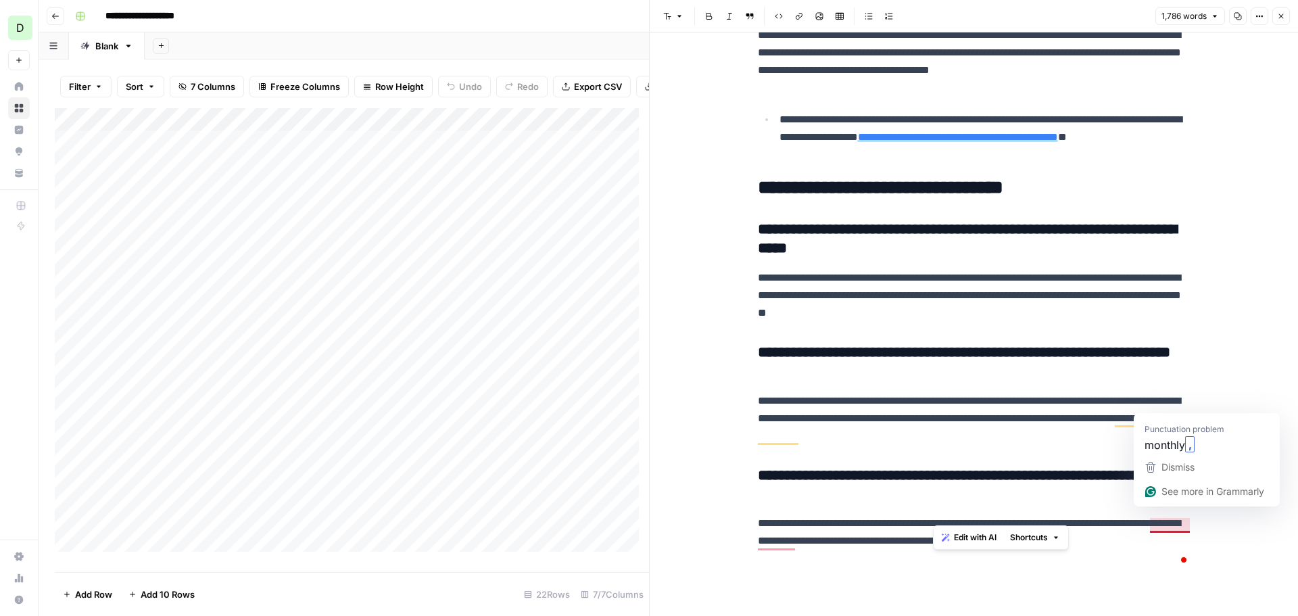
drag, startPoint x: 934, startPoint y: 514, endPoint x: 1174, endPoint y: 517, distance: 240.1
click at [1174, 517] on p "**********" at bounding box center [974, 541] width 433 height 53
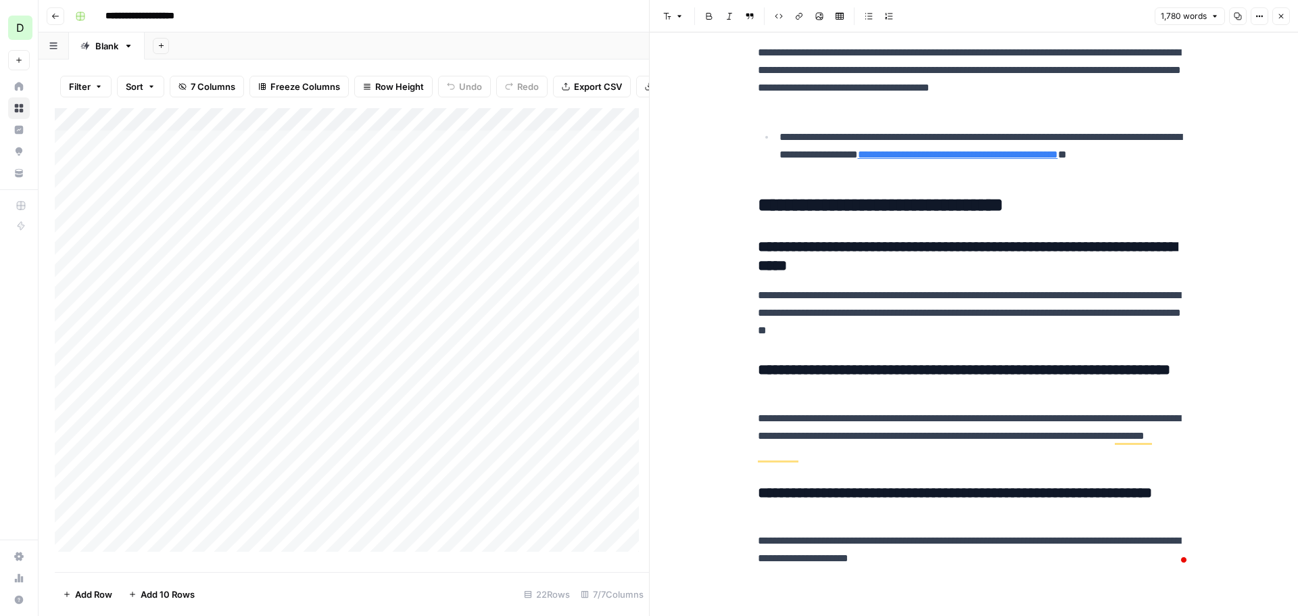
click at [1039, 546] on p "**********" at bounding box center [974, 549] width 433 height 35
click at [1282, 15] on icon "button" at bounding box center [1281, 16] width 8 height 8
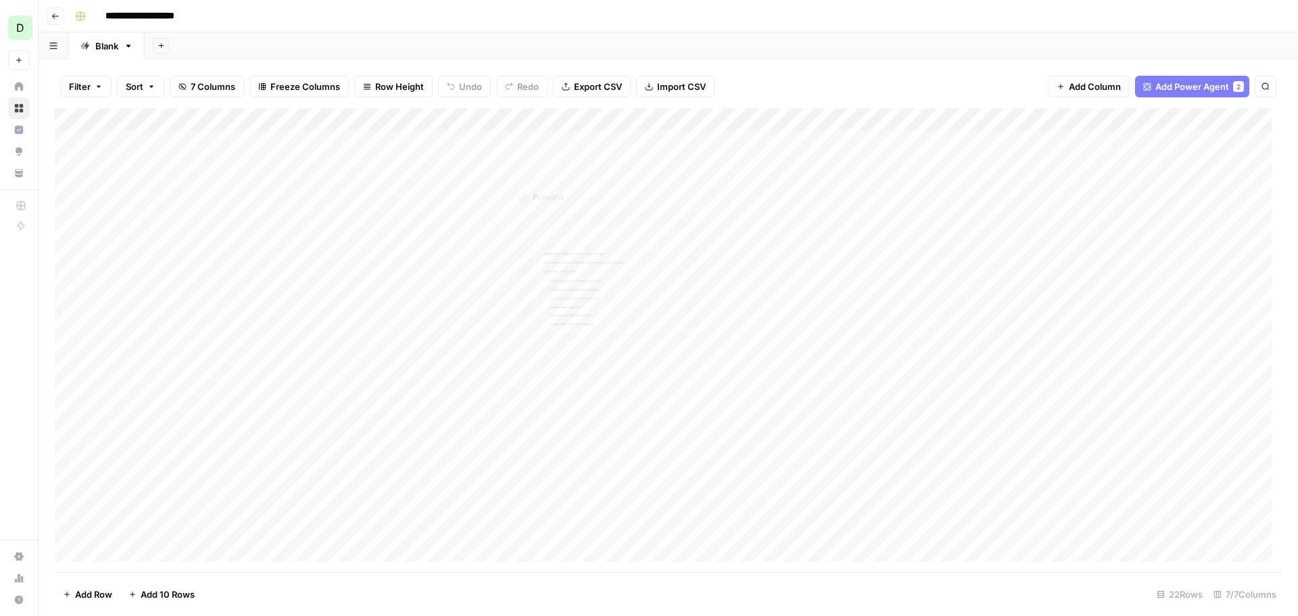
click at [607, 146] on div "Add Column" at bounding box center [668, 340] width 1227 height 464
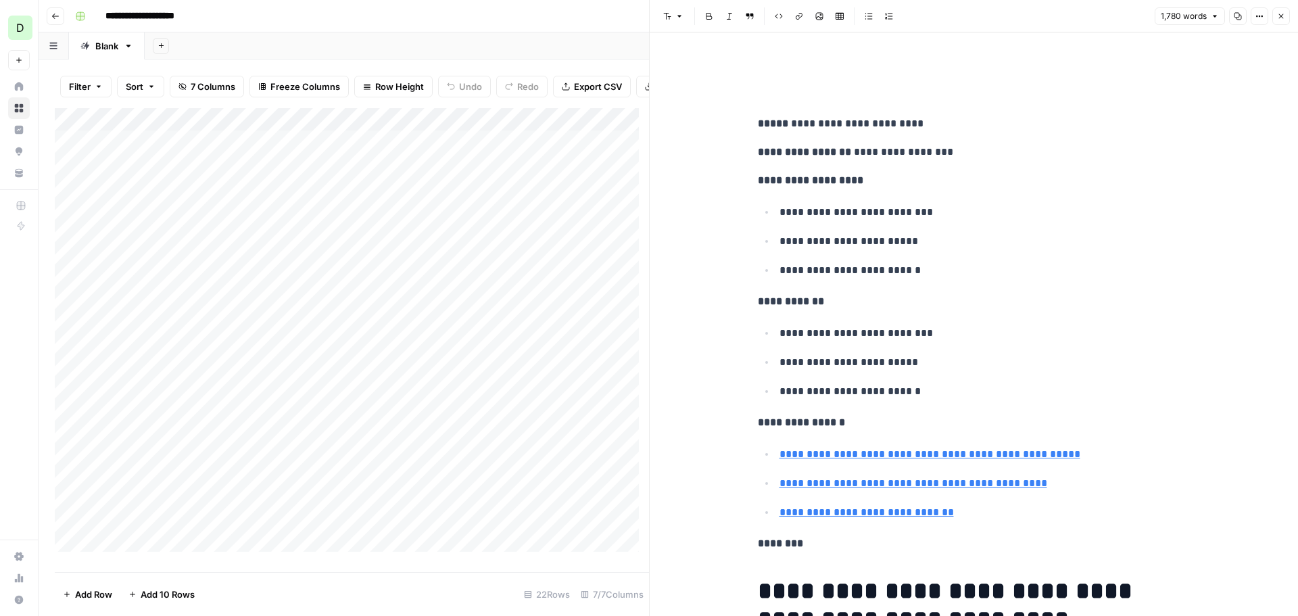
click at [893, 128] on p "**********" at bounding box center [974, 124] width 433 height 18
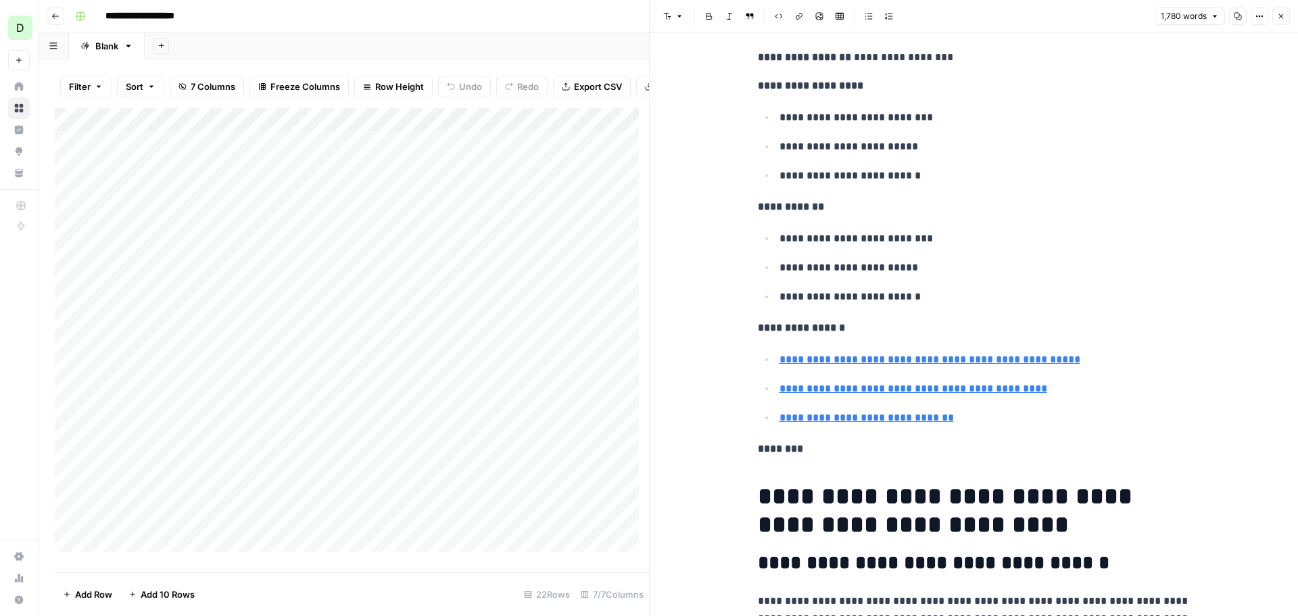
scroll to position [203, 0]
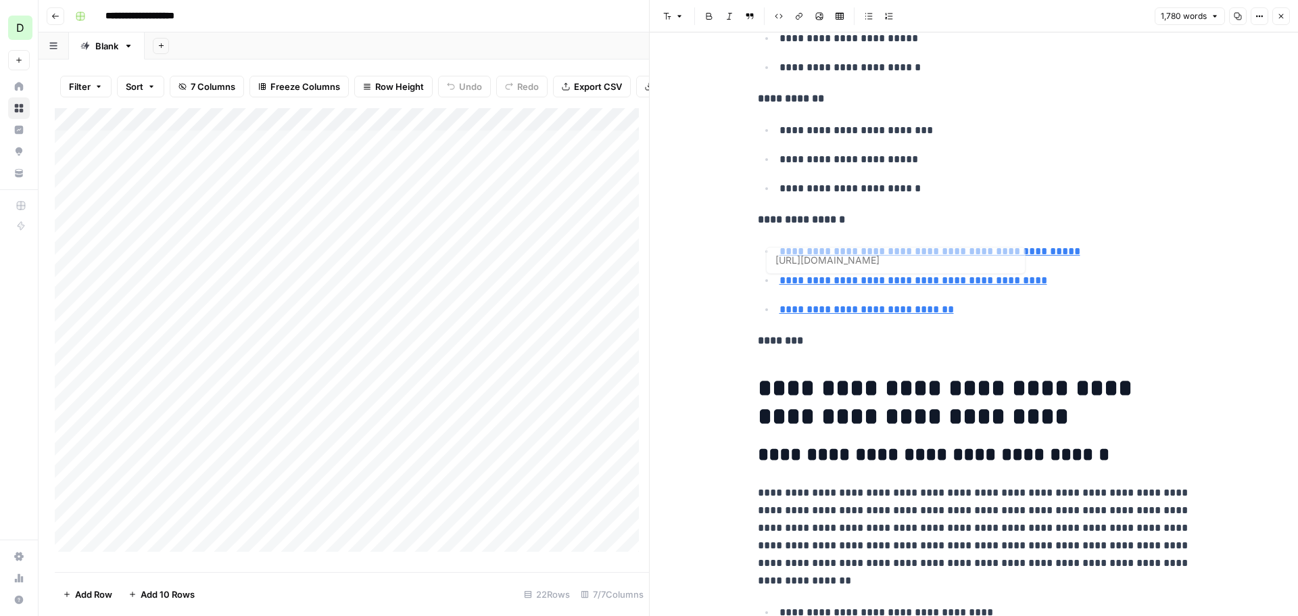
type input "[URL][DOMAIN_NAME]"
click at [1016, 390] on h1 "**********" at bounding box center [974, 402] width 433 height 57
type input "[URL][DOMAIN_NAME]"
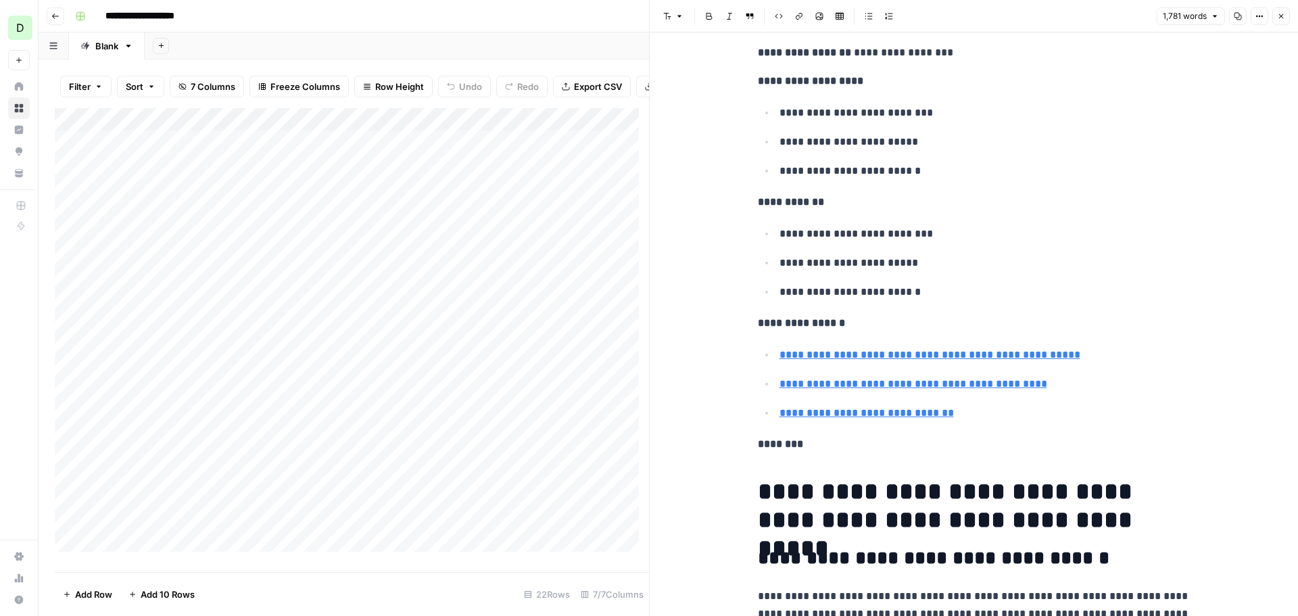
scroll to position [0, 0]
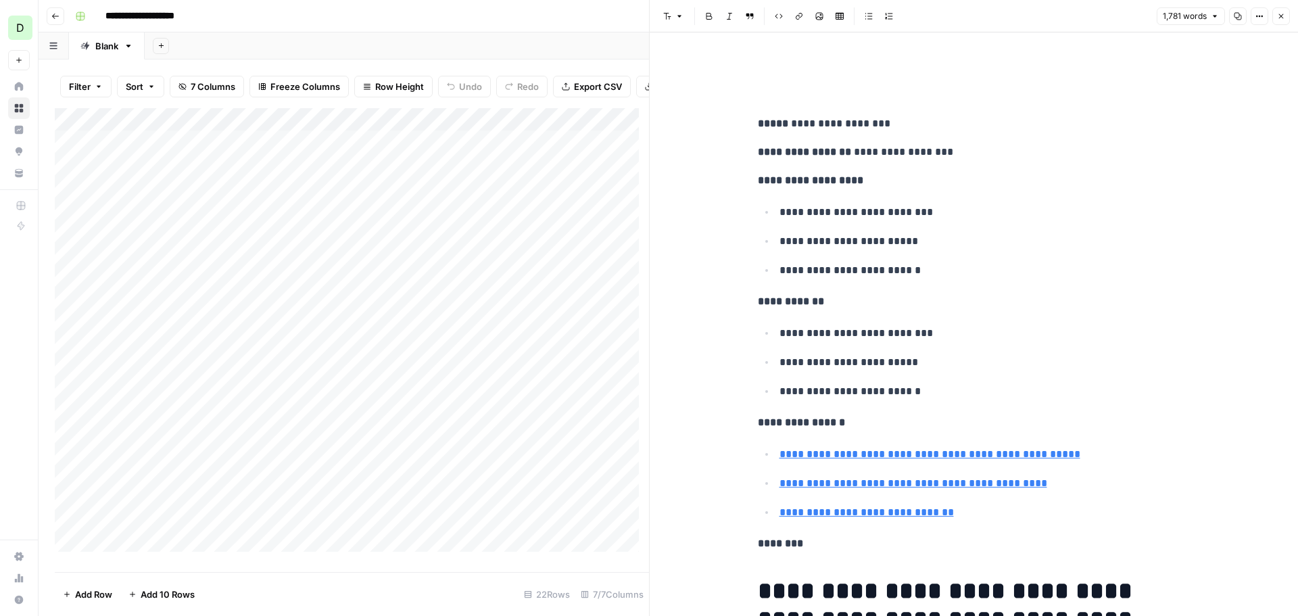
click at [1282, 16] on icon "button" at bounding box center [1281, 16] width 5 height 5
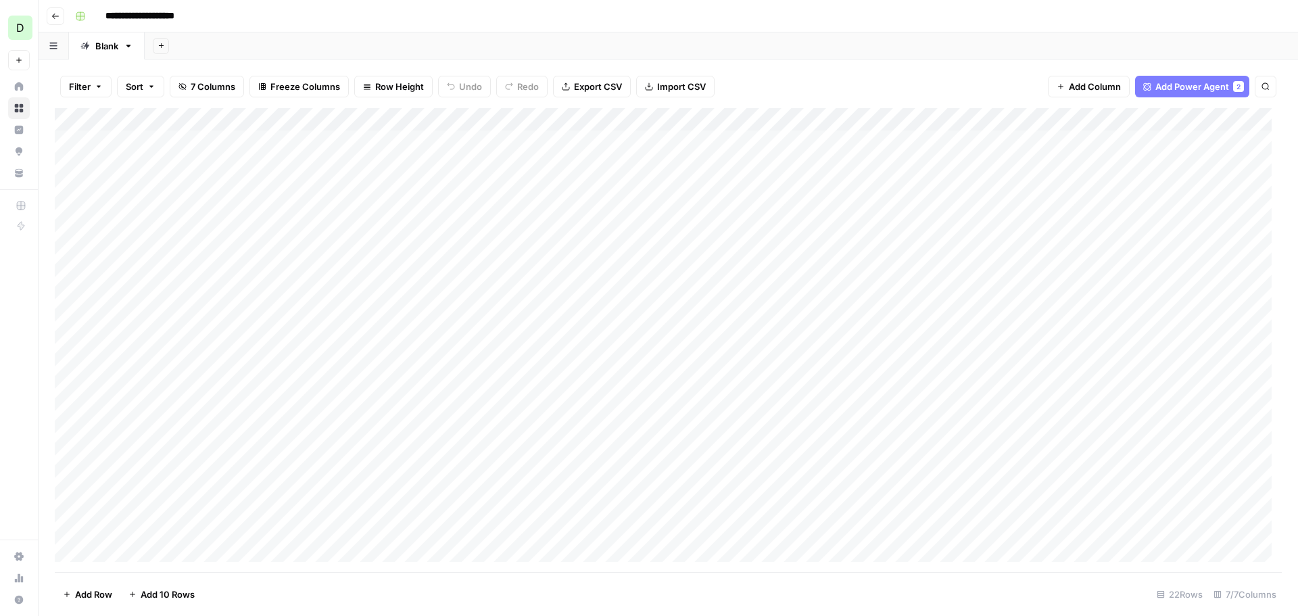
click at [752, 143] on div "Add Column" at bounding box center [668, 340] width 1227 height 464
click at [976, 145] on div "Add Column" at bounding box center [668, 340] width 1227 height 464
click at [799, 138] on div "Add Column" at bounding box center [668, 340] width 1227 height 464
click at [1081, 141] on div "Add Column" at bounding box center [668, 340] width 1227 height 464
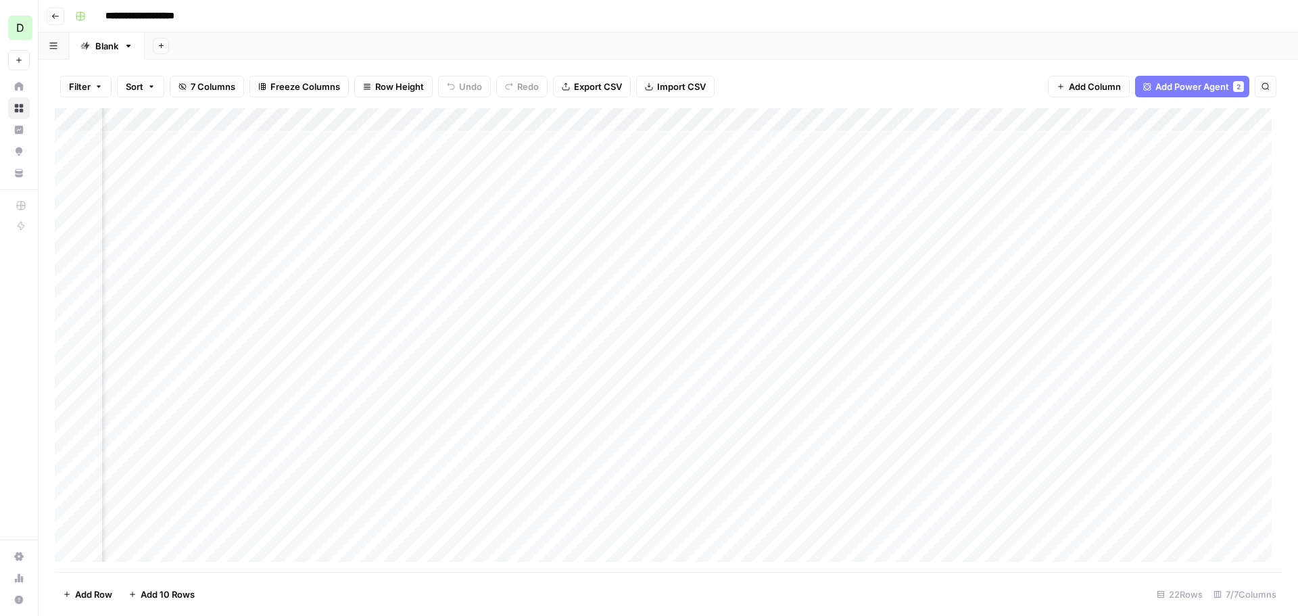
click at [642, 145] on div "Add Column" at bounding box center [668, 340] width 1227 height 464
click at [645, 142] on div "Add Column" at bounding box center [668, 340] width 1227 height 464
click at [632, 196] on div "Add Column" at bounding box center [668, 340] width 1227 height 464
click at [637, 143] on div "Add Column" at bounding box center [668, 340] width 1227 height 464
click at [632, 121] on div "Add Column" at bounding box center [668, 340] width 1227 height 464
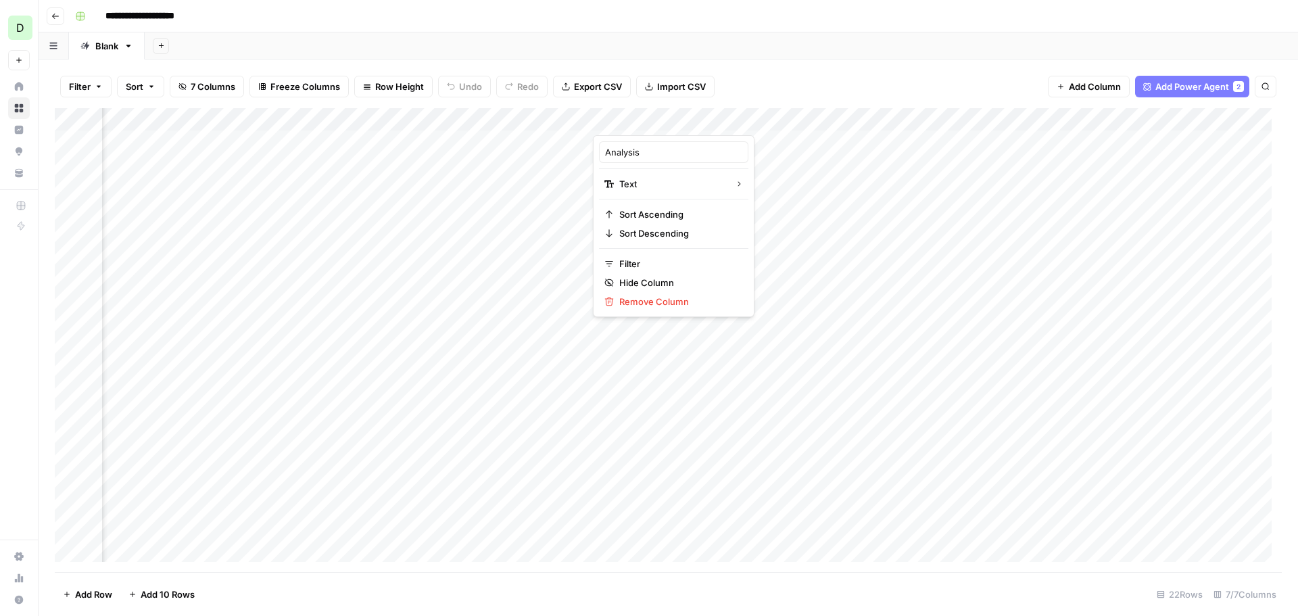
click at [773, 360] on div "Add Column" at bounding box center [668, 340] width 1227 height 464
click at [779, 118] on div "Add Column" at bounding box center [668, 340] width 1227 height 464
click at [678, 307] on span "Remove Column" at bounding box center [678, 302] width 118 height 14
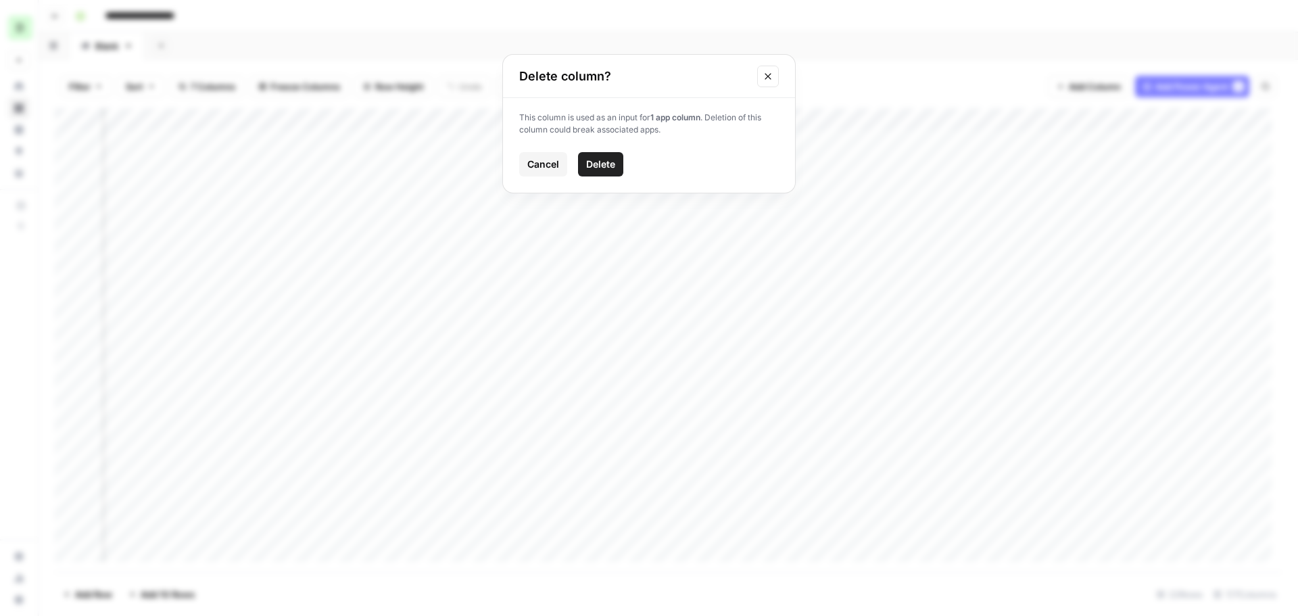
click at [610, 163] on span "Delete" at bounding box center [600, 165] width 29 height 14
click at [862, 116] on div "Add Column" at bounding box center [668, 340] width 1227 height 464
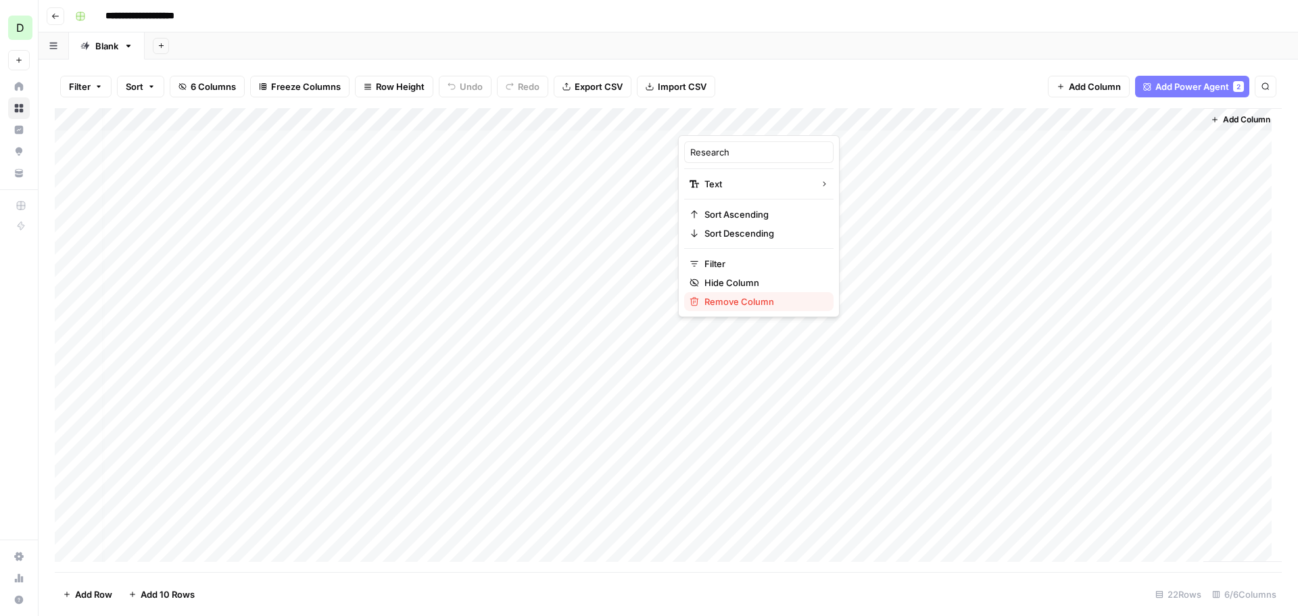
click at [734, 303] on span "Remove Column" at bounding box center [764, 302] width 118 height 14
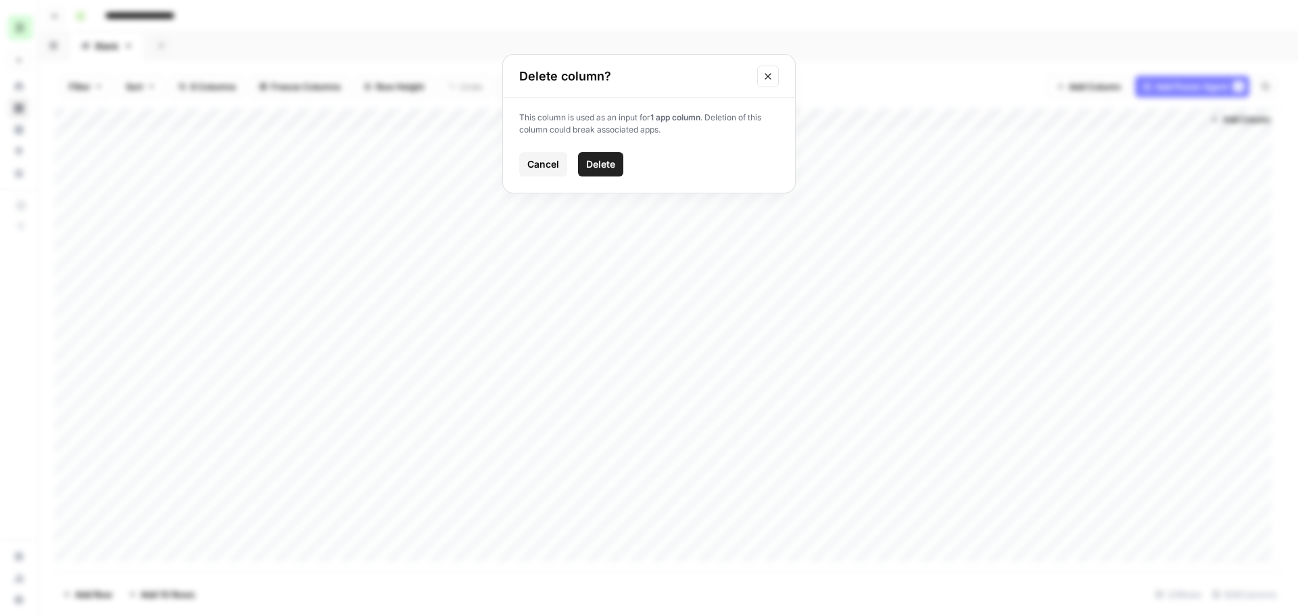
click at [609, 168] on span "Delete" at bounding box center [600, 165] width 29 height 14
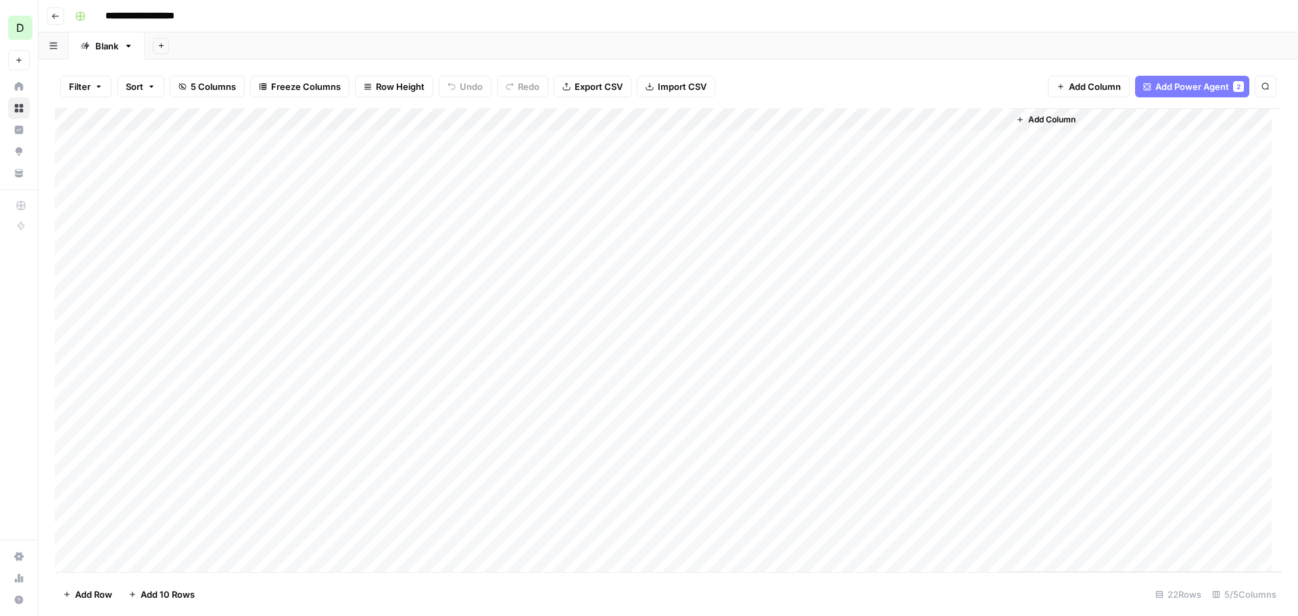
scroll to position [0, 0]
click at [784, 141] on div "Add Column" at bounding box center [668, 340] width 1227 height 464
click at [782, 141] on div "Add Column" at bounding box center [668, 340] width 1227 height 464
click at [787, 139] on div at bounding box center [786, 141] width 204 height 25
click at [786, 143] on div at bounding box center [786, 141] width 204 height 25
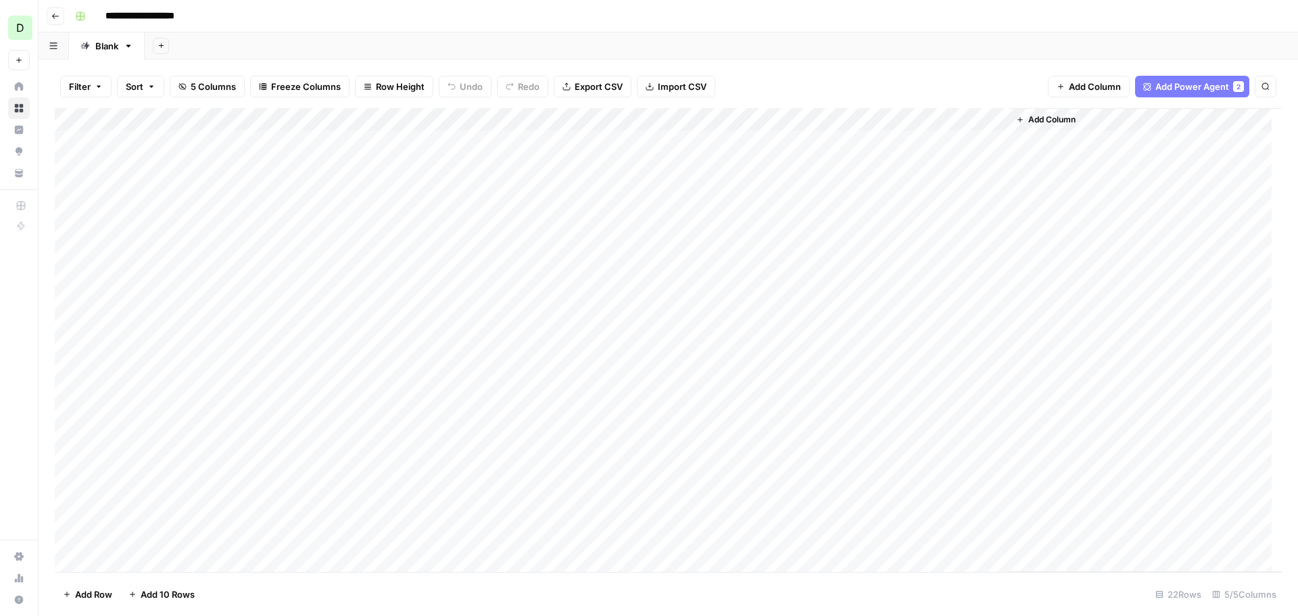
click at [861, 122] on div "Add Column" at bounding box center [668, 340] width 1227 height 464
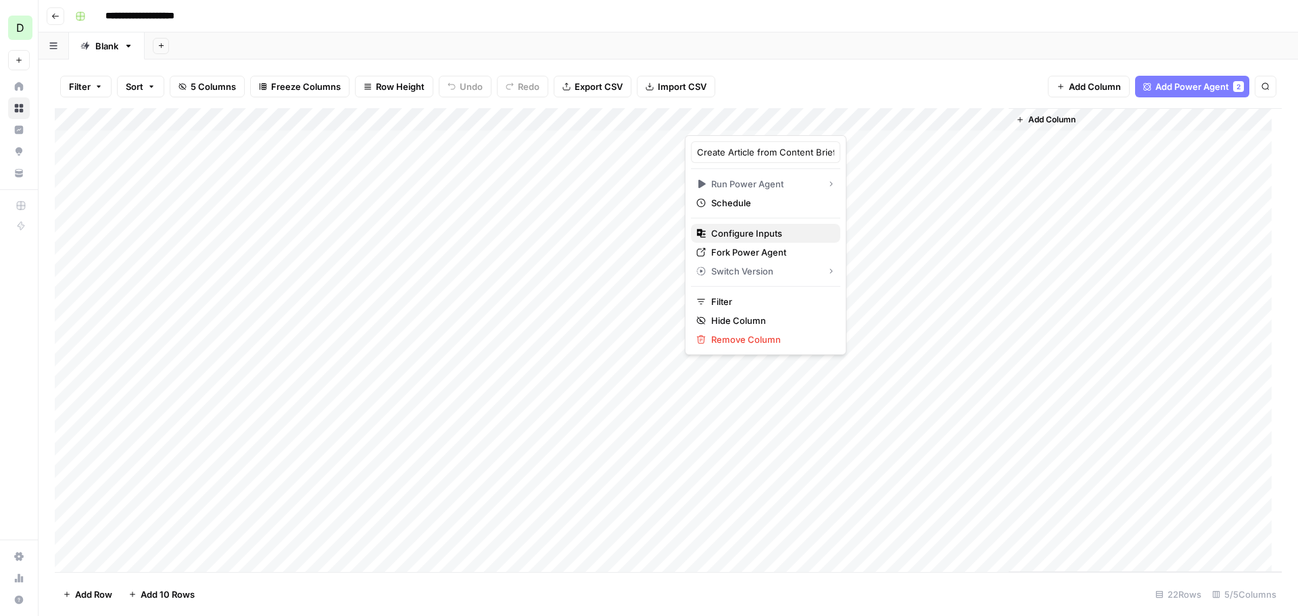
click at [744, 229] on span "Configure Inputs" at bounding box center [770, 234] width 118 height 14
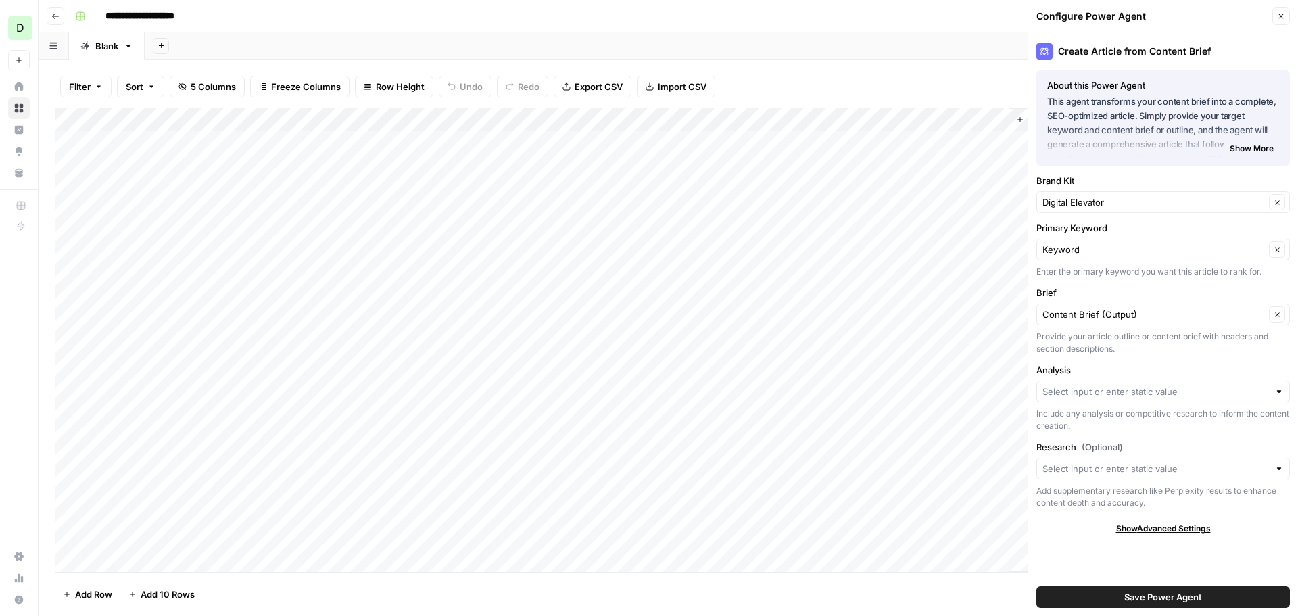
click at [1278, 389] on div at bounding box center [1279, 392] width 9 height 14
click at [1139, 460] on span "Content Brief (Output)" at bounding box center [1160, 460] width 225 height 14
type input "Content Brief (Output)"
click at [1239, 474] on input "Research (Optional)" at bounding box center [1156, 469] width 227 height 14
click at [1142, 538] on span "Content Brief (Output)" at bounding box center [1160, 537] width 225 height 14
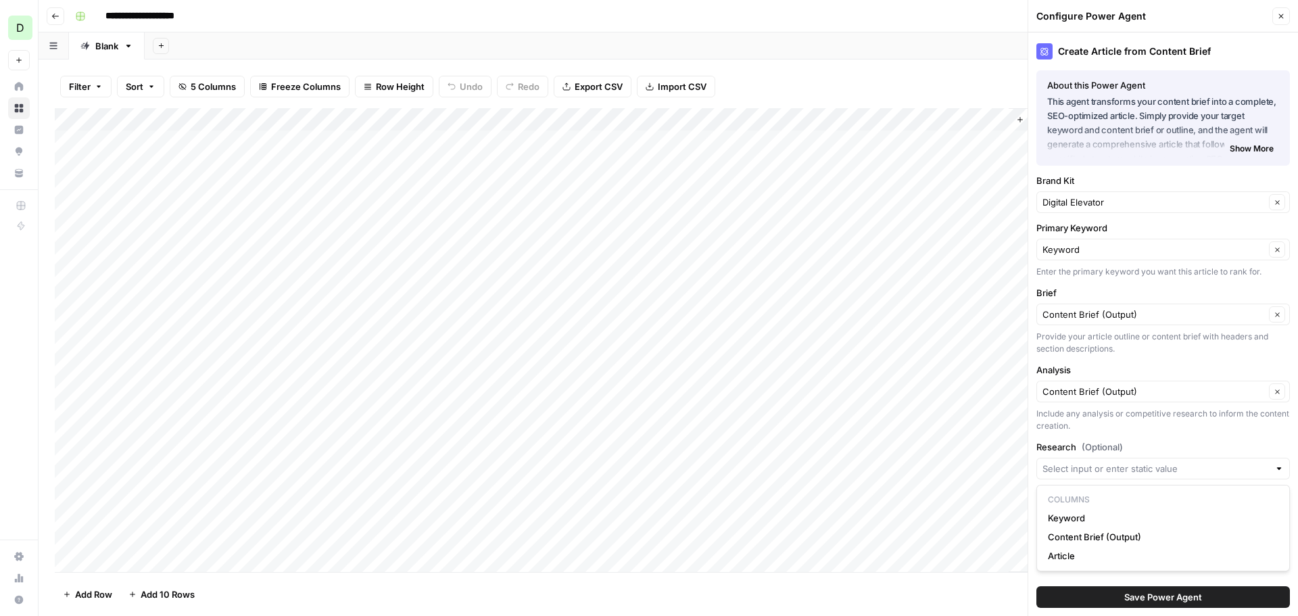
type input "Content Brief (Output)"
click at [1156, 600] on span "Save Power Agent" at bounding box center [1163, 597] width 78 height 14
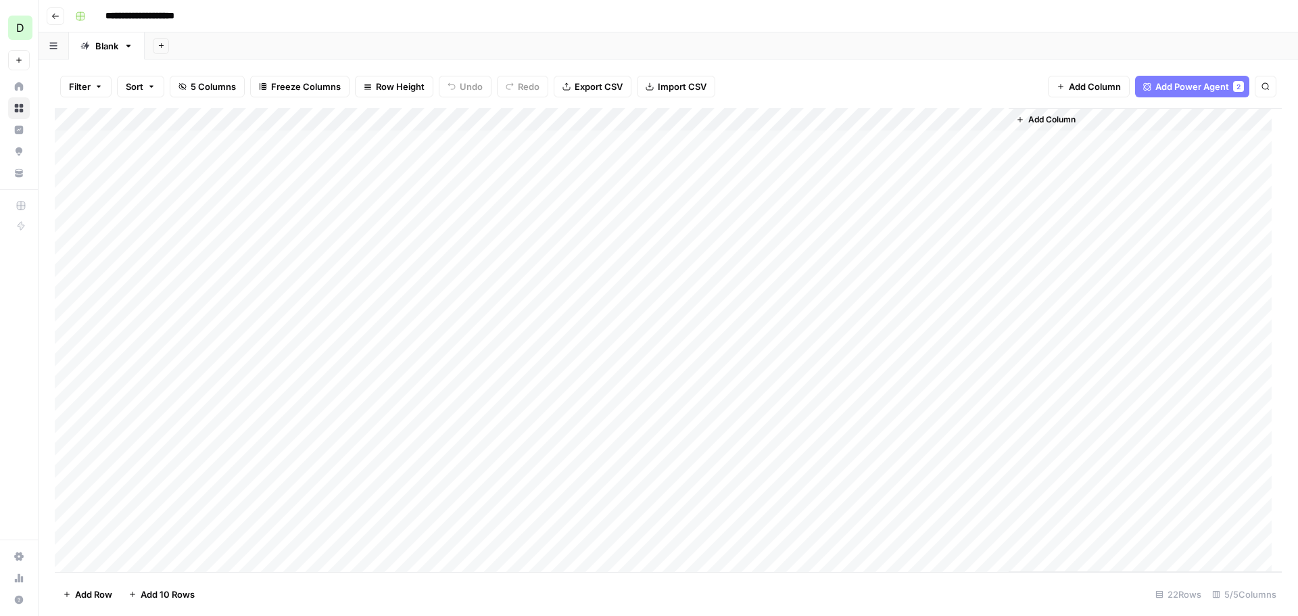
click at [786, 141] on div "Add Column" at bounding box center [668, 340] width 1227 height 464
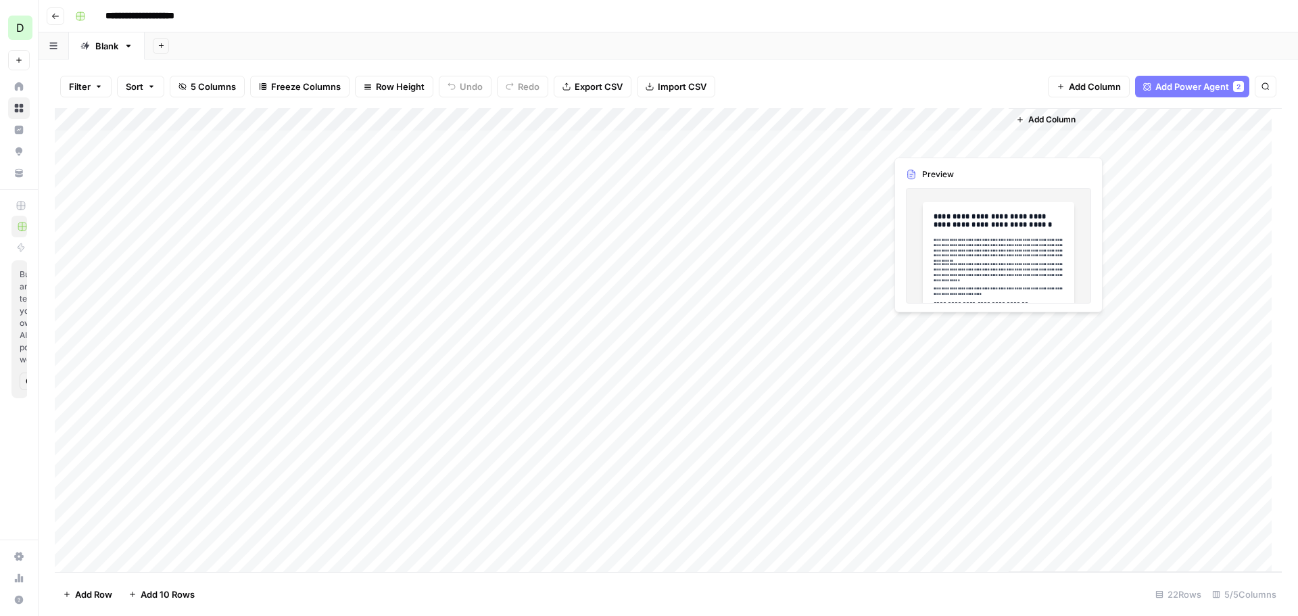
click at [964, 140] on div "Add Column" at bounding box center [668, 340] width 1227 height 464
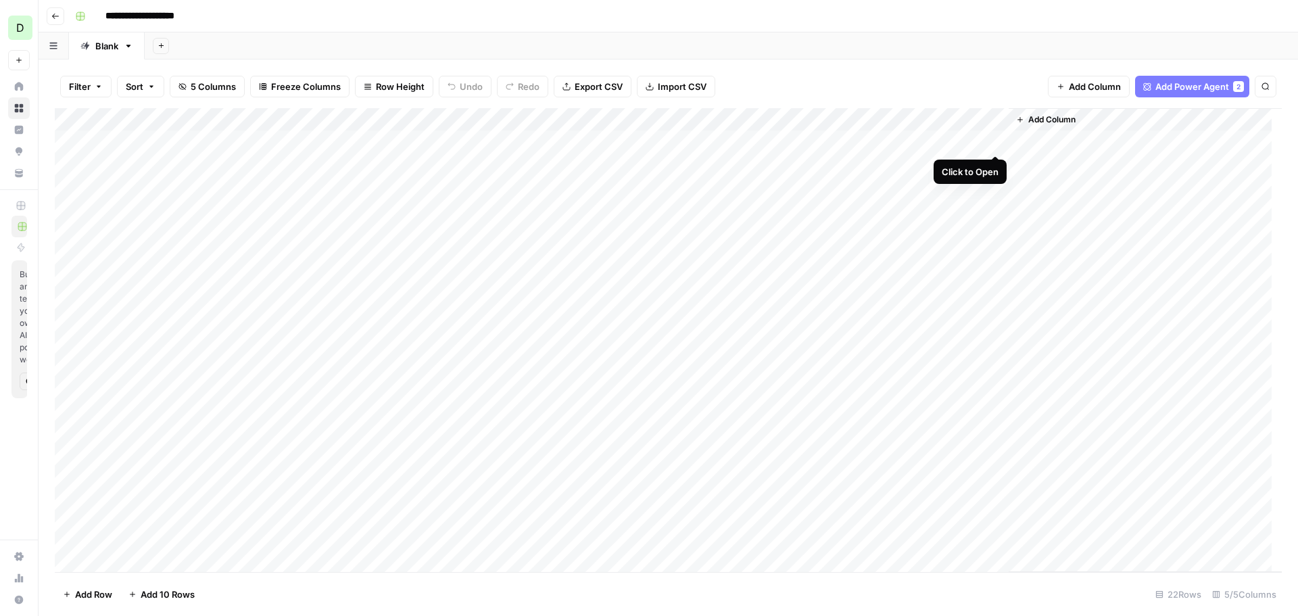
click at [991, 139] on div "Add Column" at bounding box center [668, 340] width 1227 height 464
